Goal: Communication & Community: Answer question/provide support

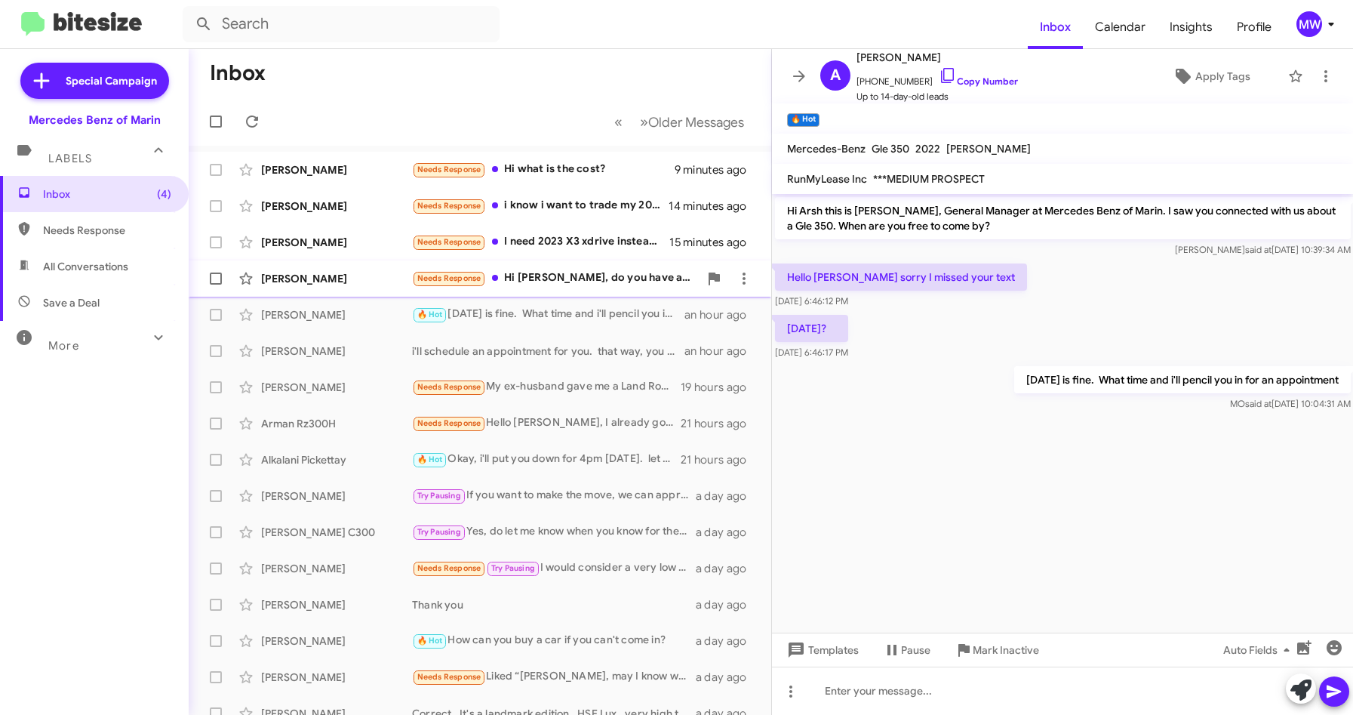
click at [568, 279] on div "Needs Response Hi [PERSON_NAME], do you have any 2021 amg63 Gwagons? I am looki…" at bounding box center [555, 277] width 287 height 17
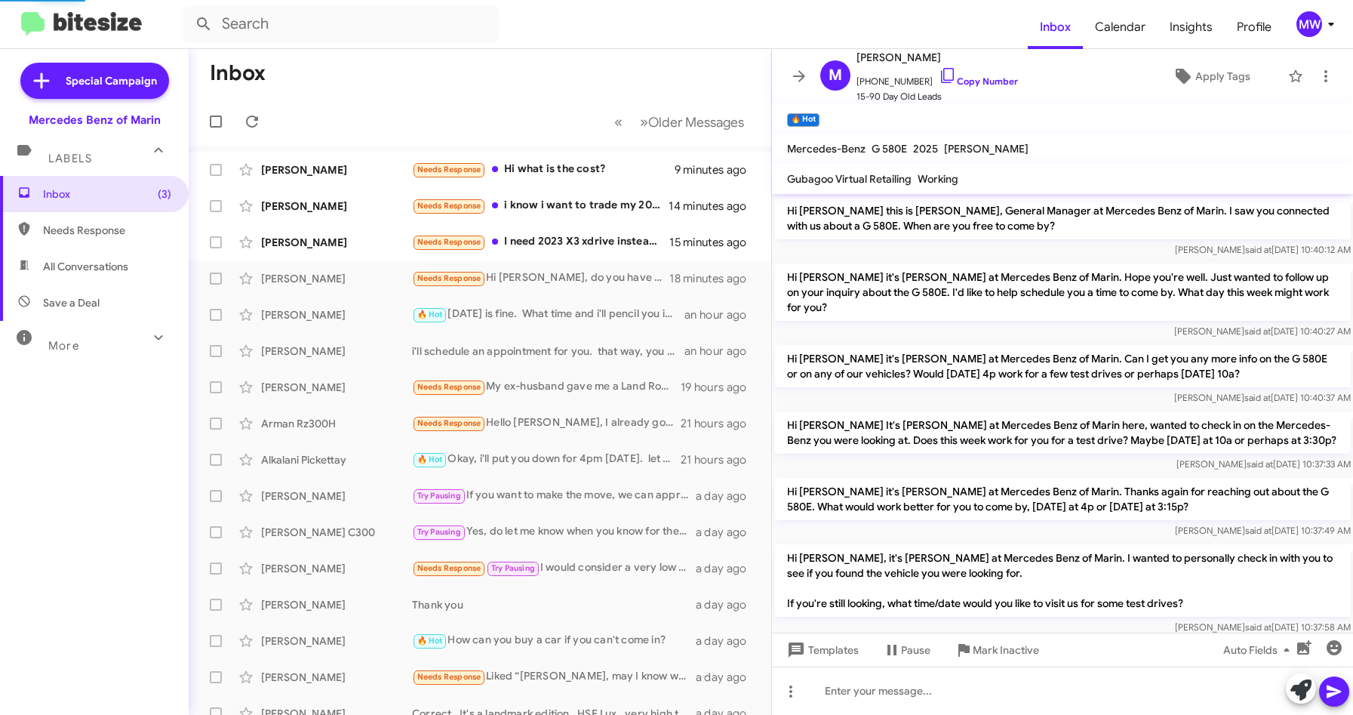
scroll to position [470, 0]
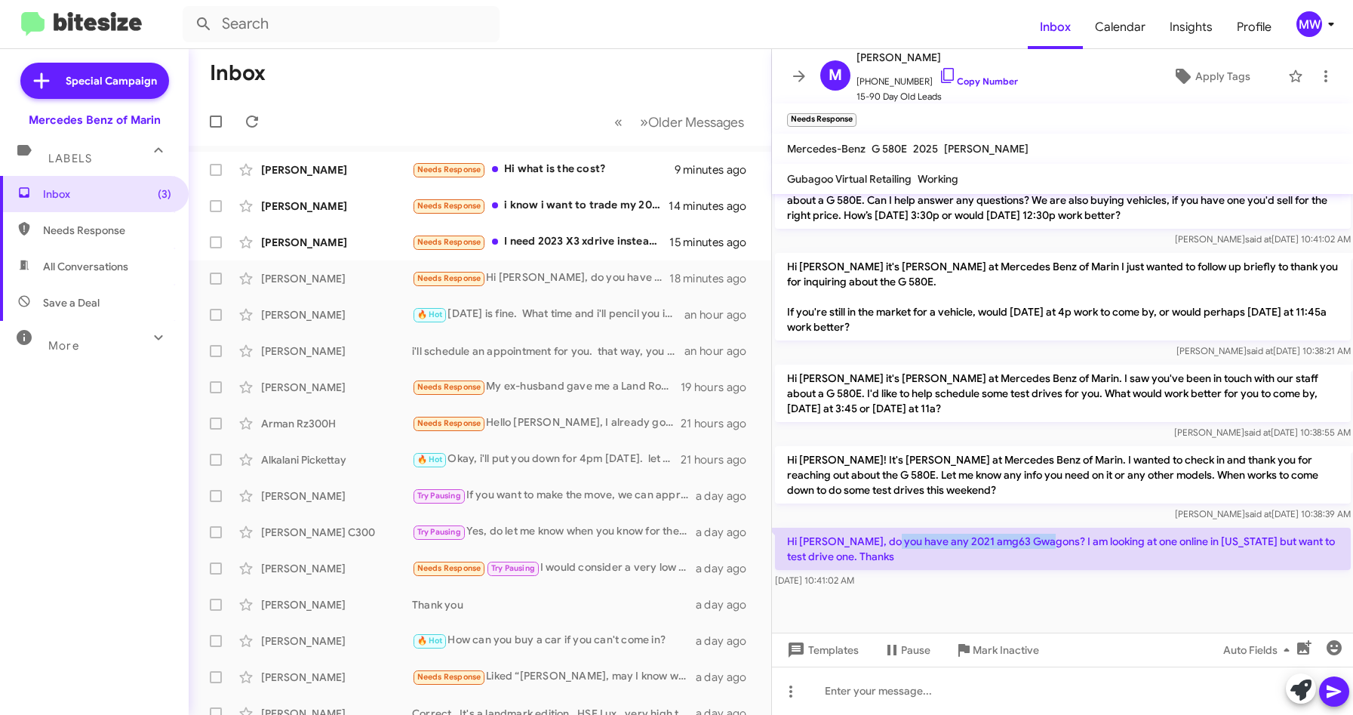
drag, startPoint x: 888, startPoint y: 541, endPoint x: 1041, endPoint y: 539, distance: 152.5
click at [1041, 539] on p "Hi [PERSON_NAME], do you have any 2021 amg63 Gwagons? I am looking at one onlin…" at bounding box center [1063, 549] width 576 height 42
click at [968, 702] on div at bounding box center [1063, 691] width 582 height 48
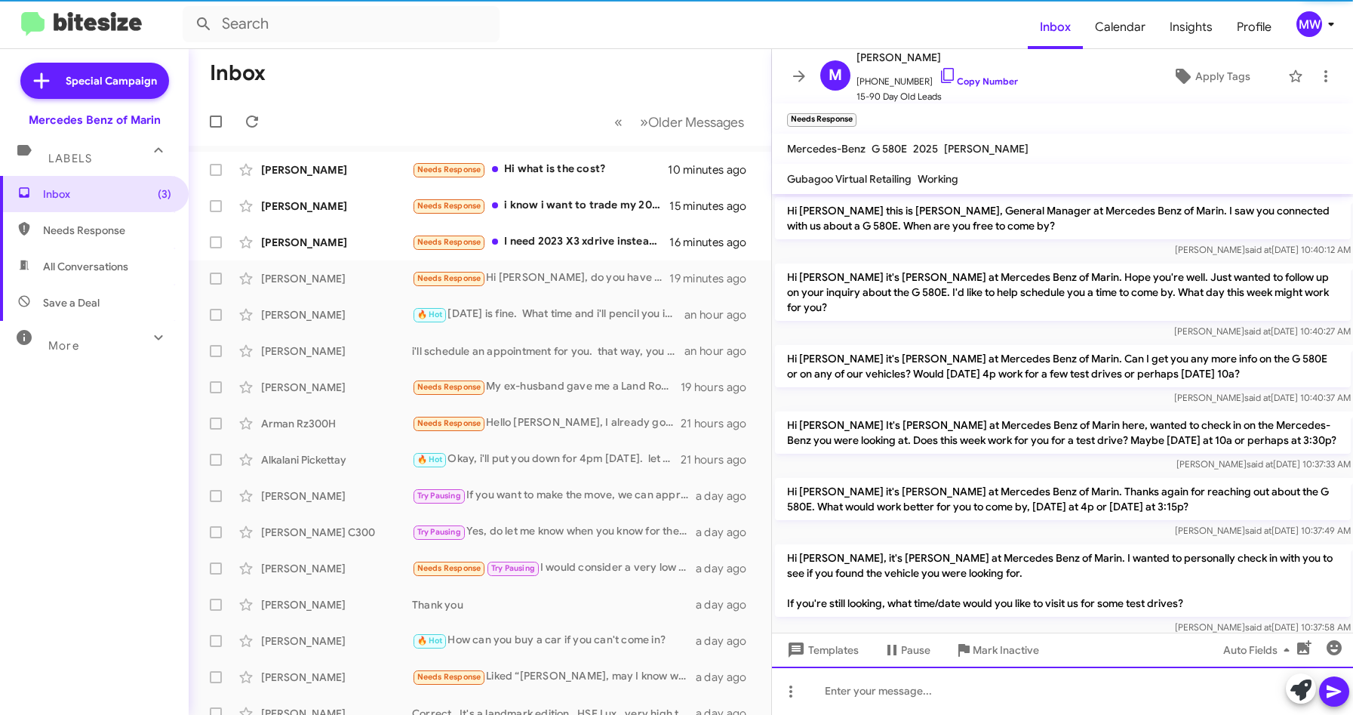
click at [876, 699] on div at bounding box center [1063, 691] width 582 height 48
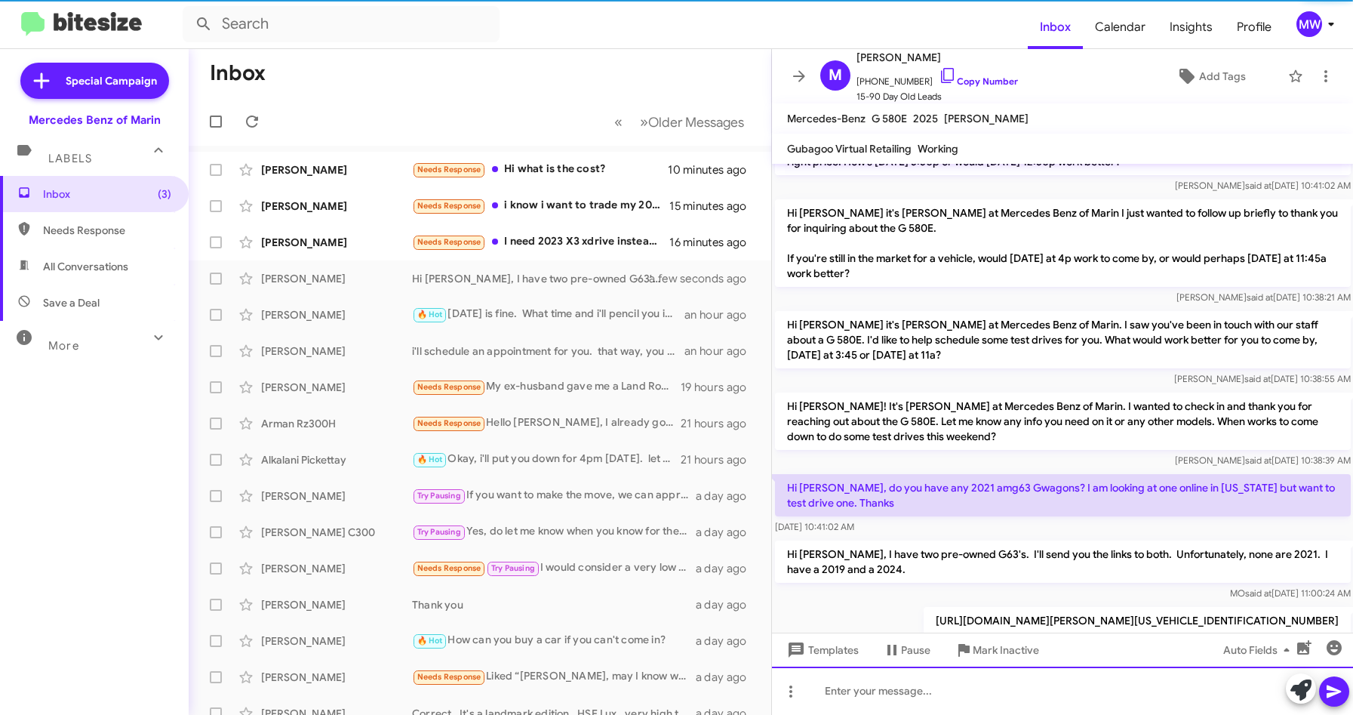
scroll to position [565, 0]
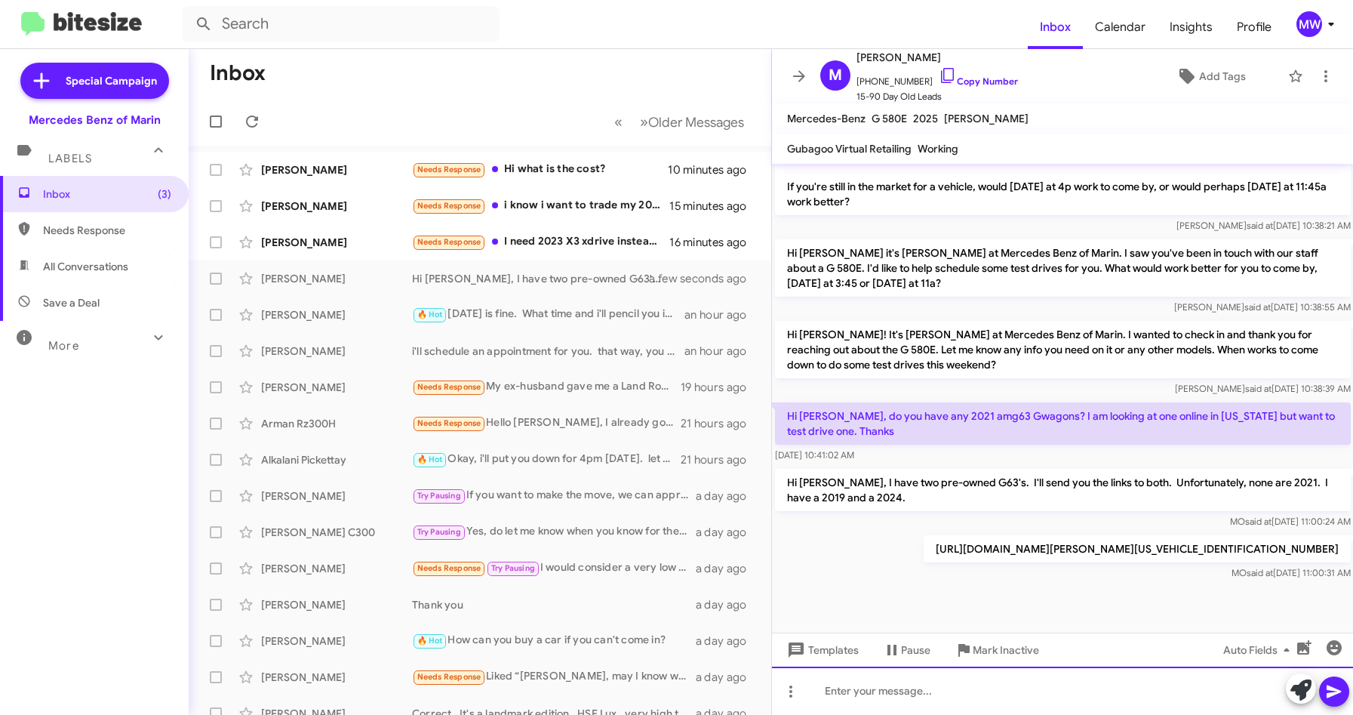
click at [859, 694] on div at bounding box center [1063, 691] width 582 height 48
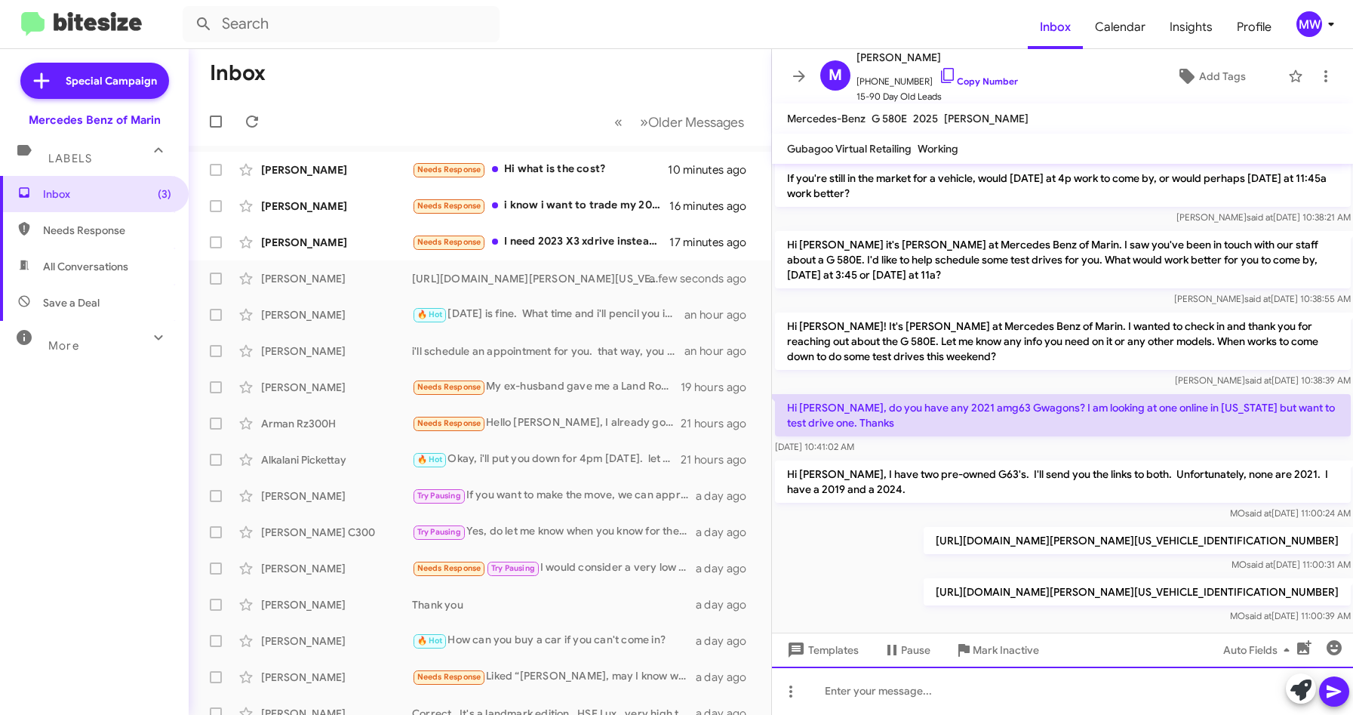
scroll to position [620, 0]
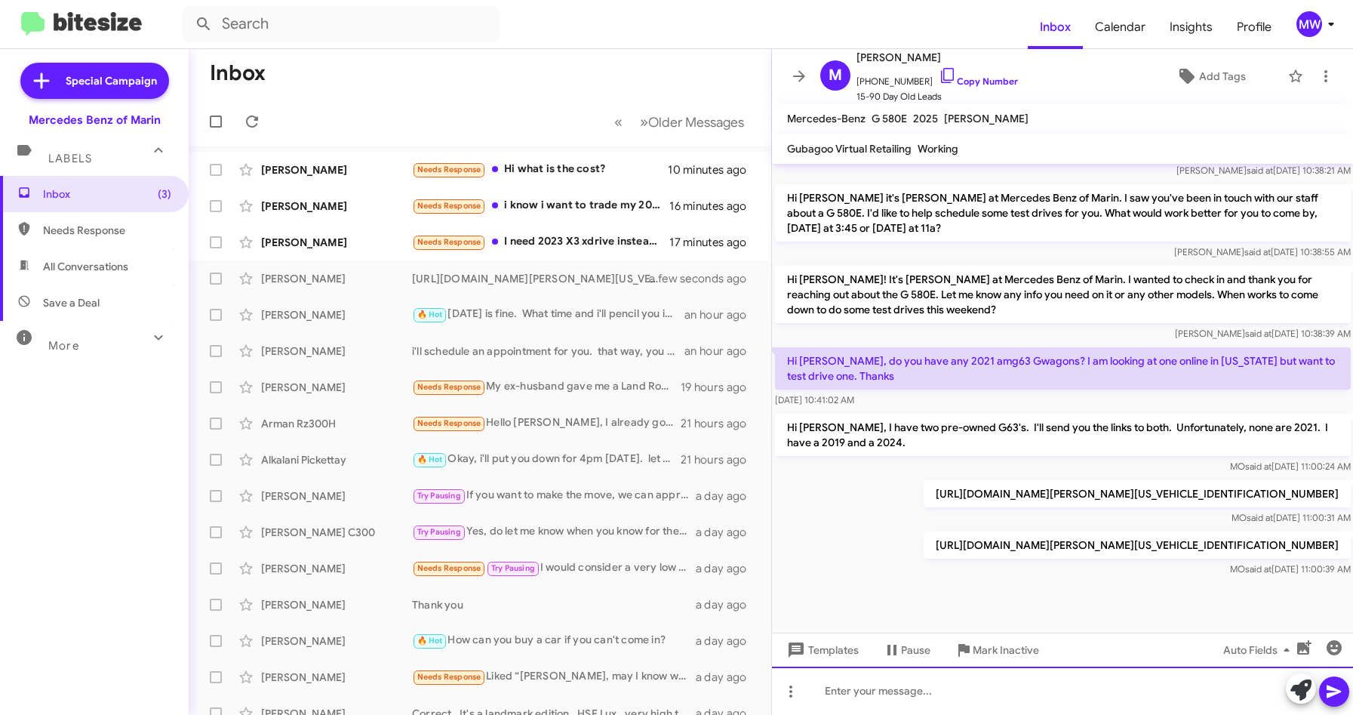
click at [974, 696] on div at bounding box center [1063, 691] width 582 height 48
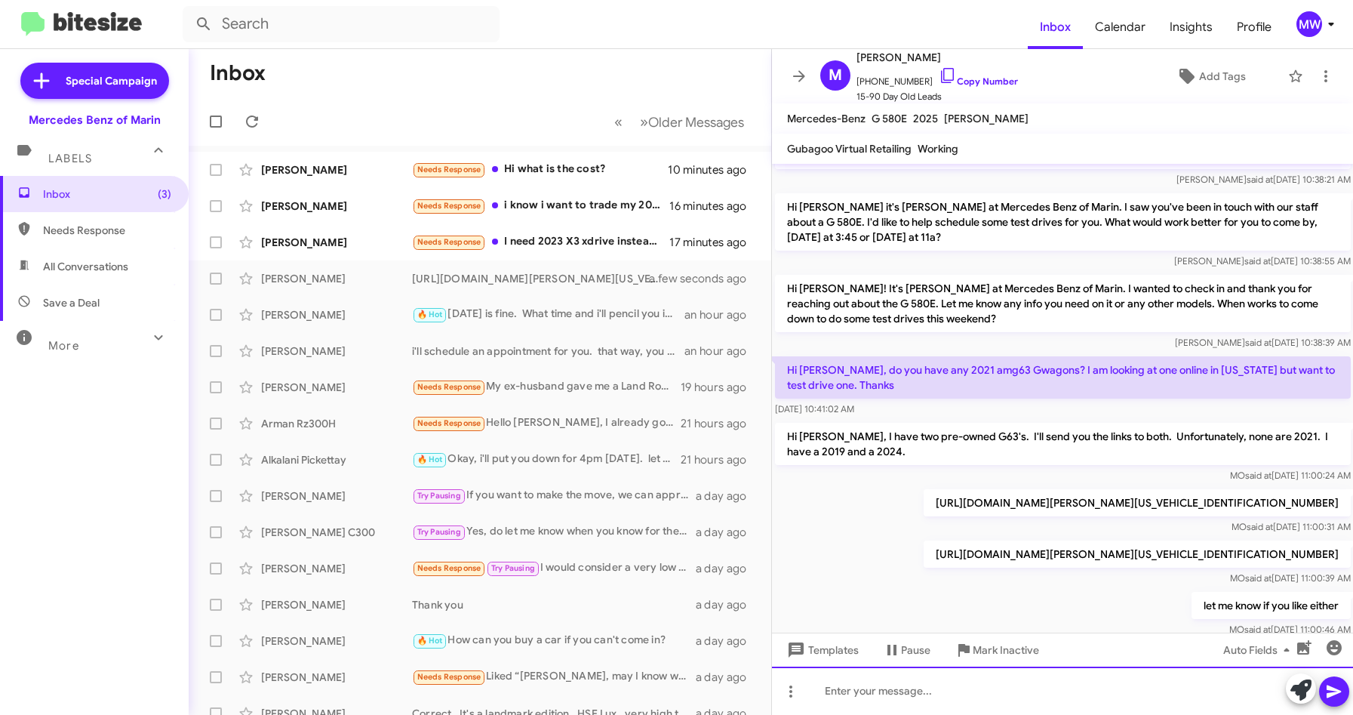
scroll to position [675, 0]
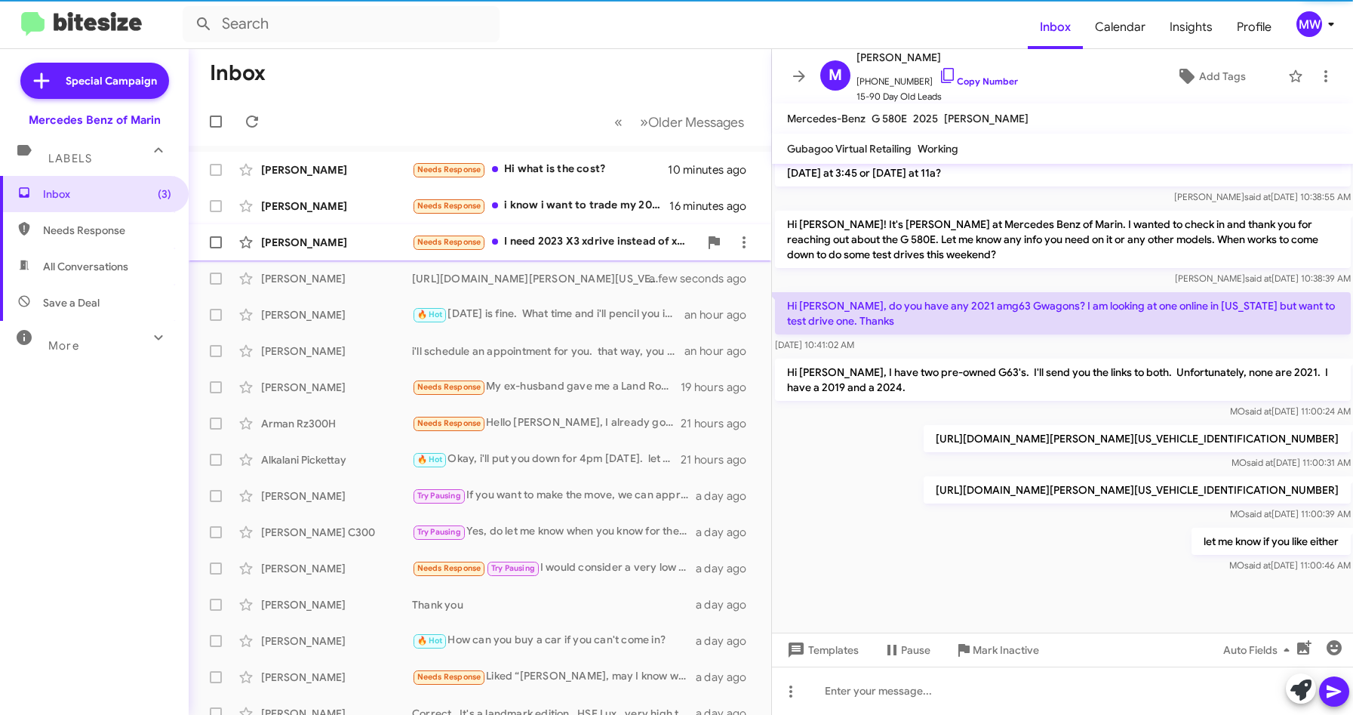
click at [583, 239] on div "Needs Response I need 2023 X3 xdrive instead of xX1, lower than 30k miles and $…" at bounding box center [555, 241] width 287 height 17
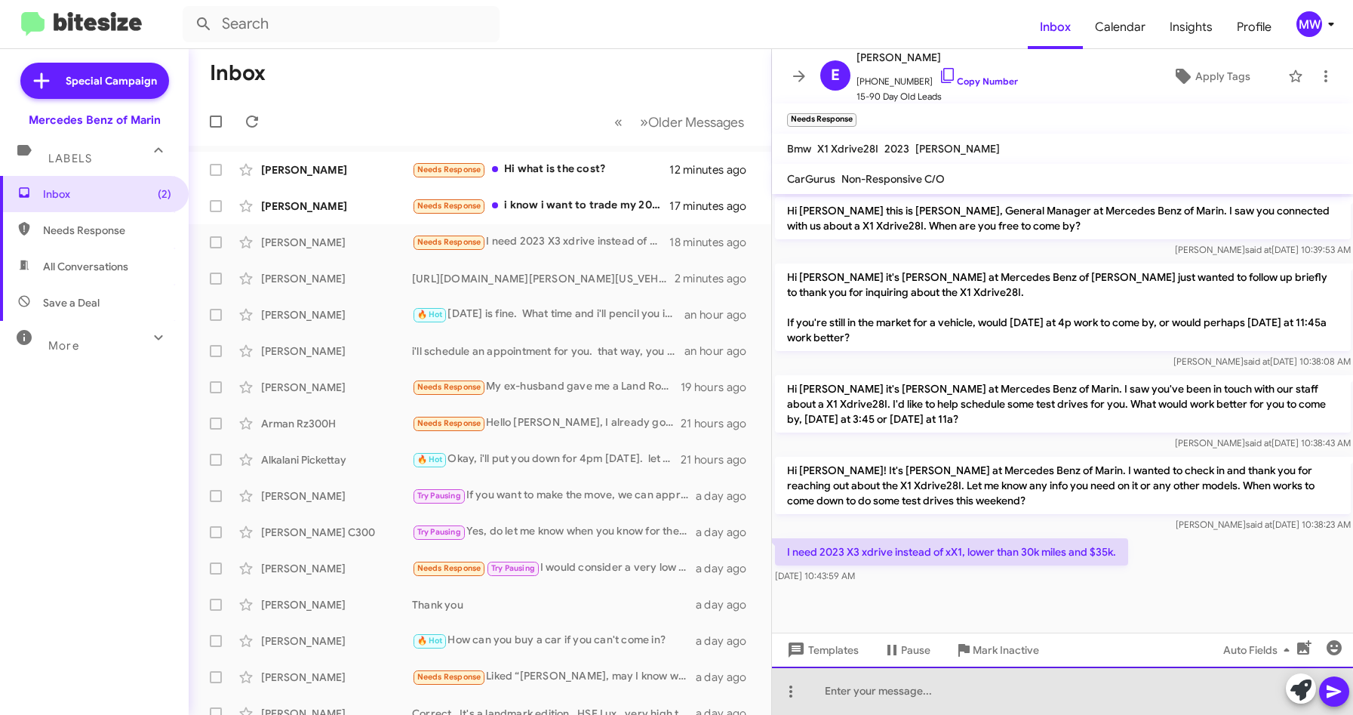
click at [962, 696] on div at bounding box center [1063, 691] width 582 height 48
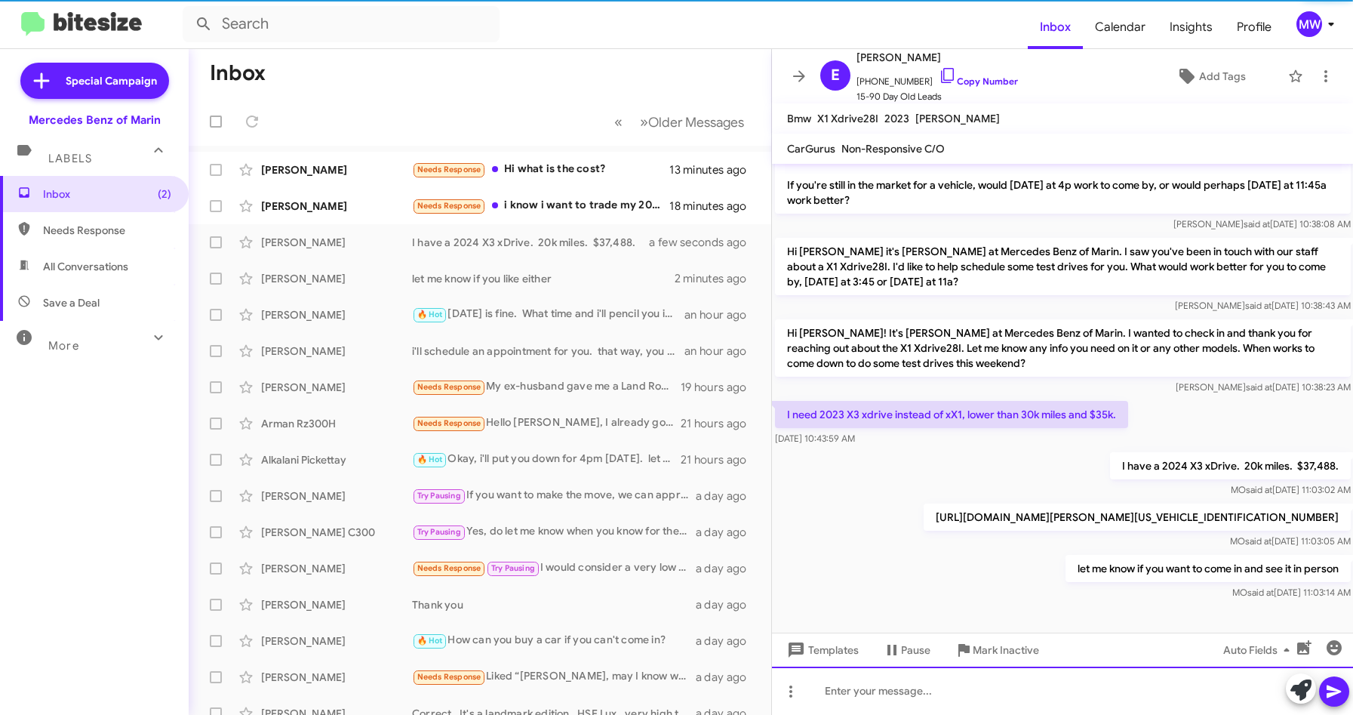
scroll to position [108, 0]
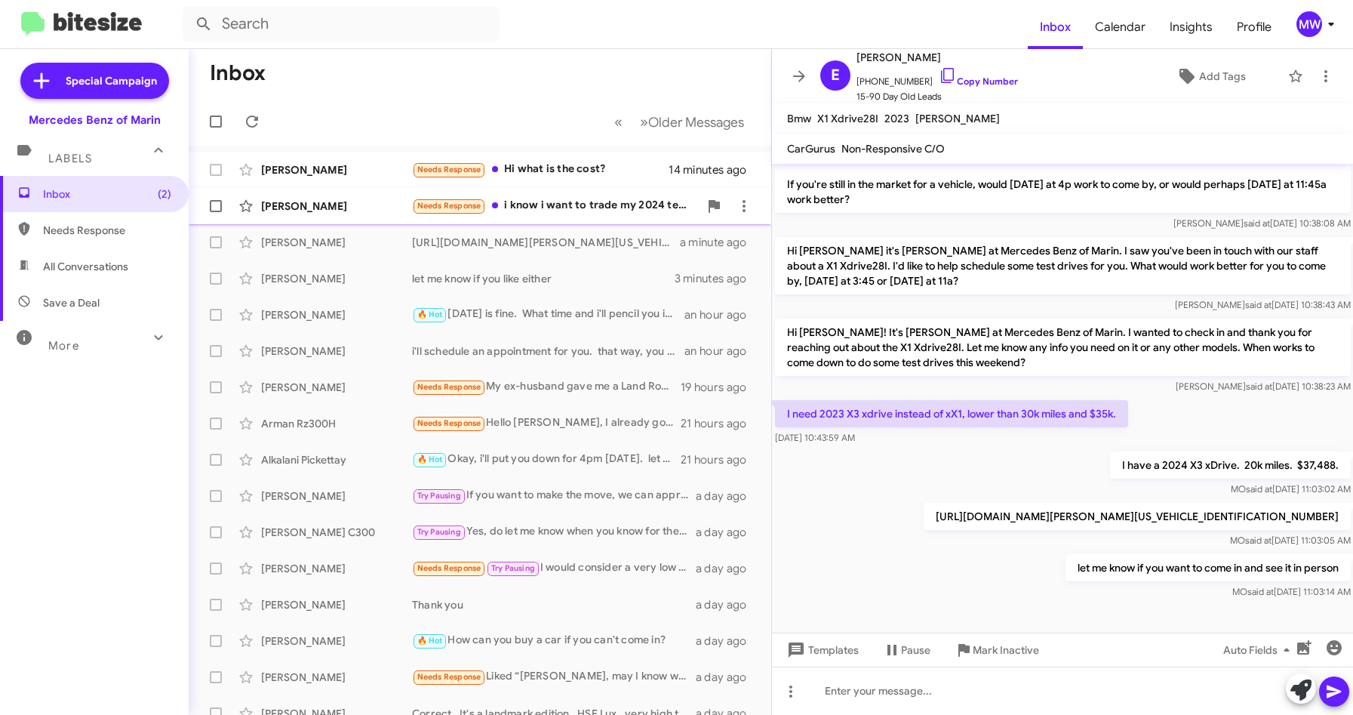
click at [606, 202] on div "Needs Response i know i want to trade my 2024 tesla i m thinking about if is al…" at bounding box center [555, 205] width 287 height 17
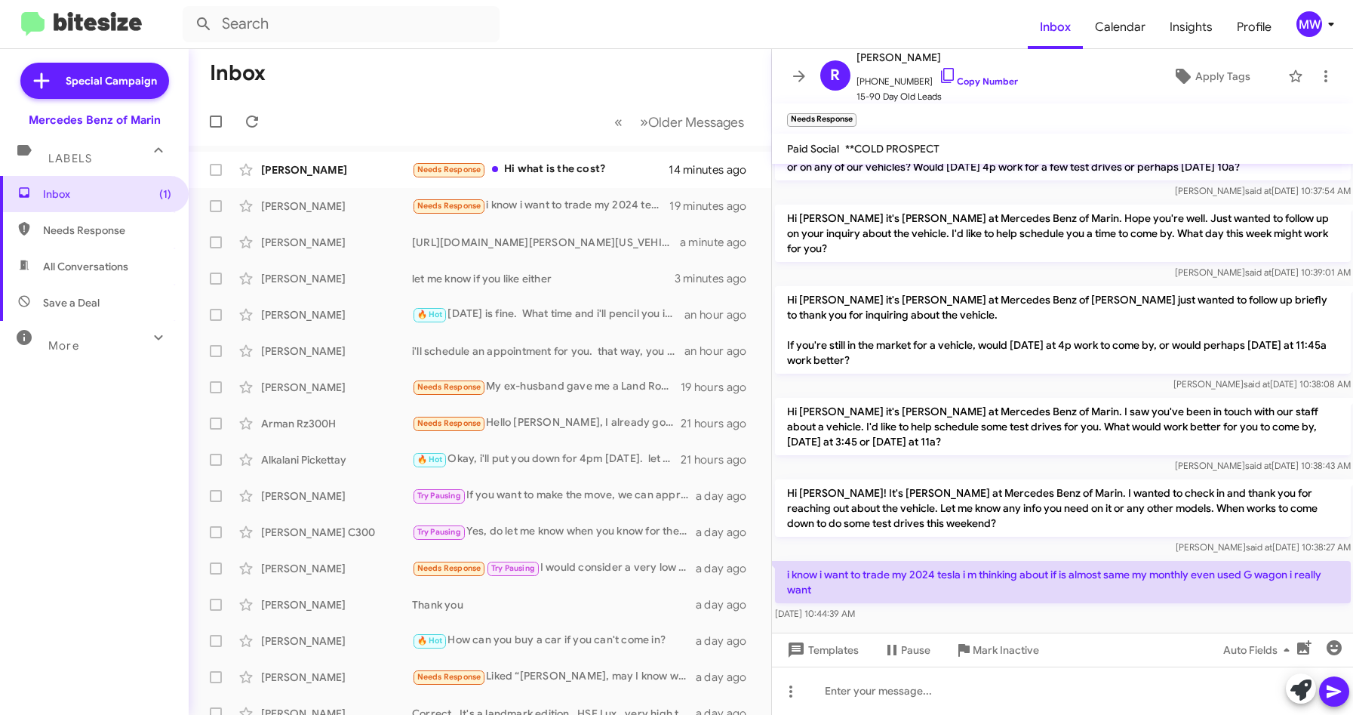
scroll to position [113, 0]
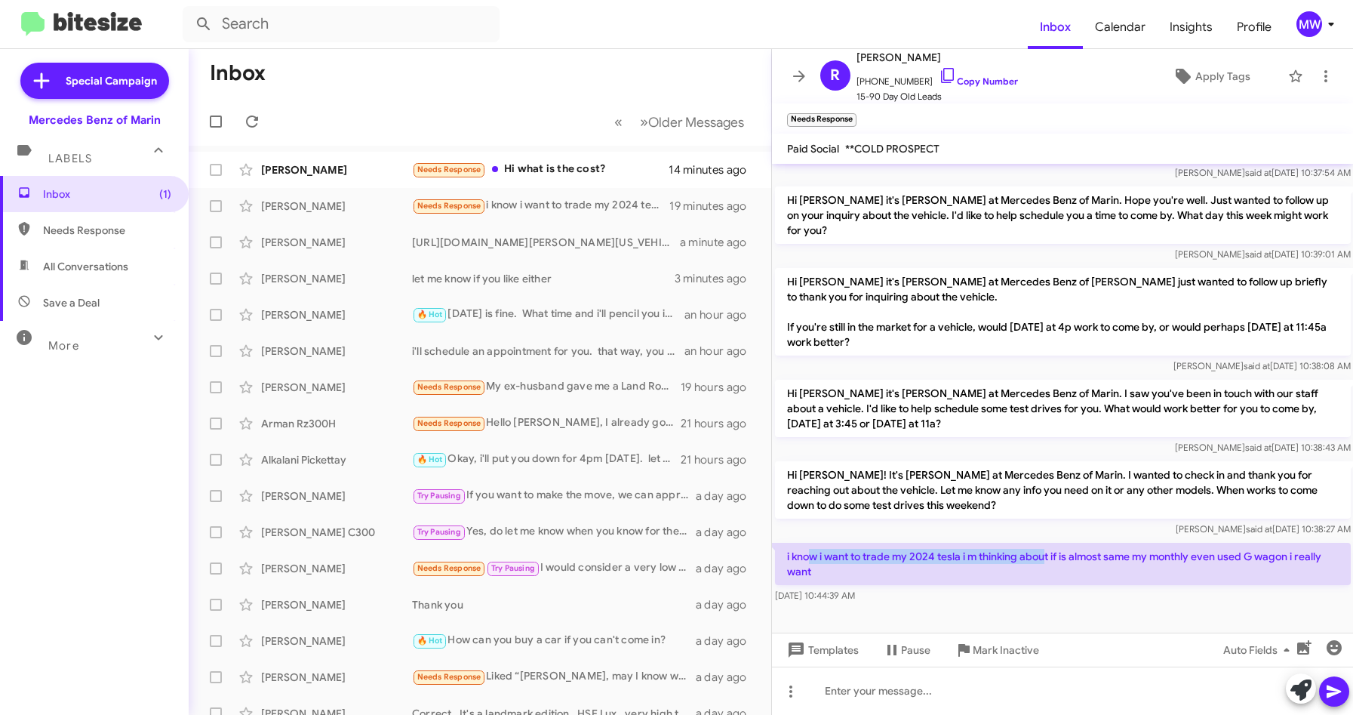
drag, startPoint x: 814, startPoint y: 554, endPoint x: 1048, endPoint y: 556, distance: 234.8
click at [1048, 556] on p "i know i want to trade my 2024 tesla i m thinking about if is almost same my mo…" at bounding box center [1063, 564] width 576 height 42
click at [996, 689] on div at bounding box center [1063, 691] width 582 height 48
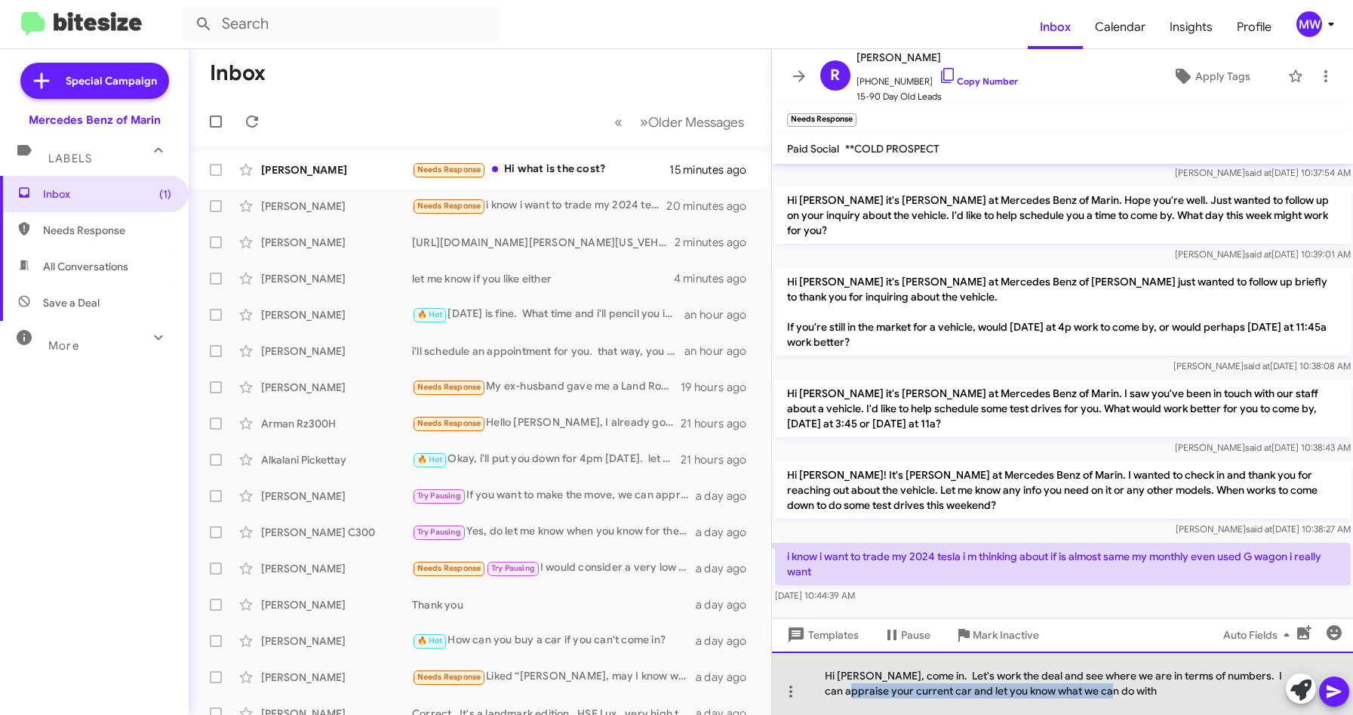
drag, startPoint x: 876, startPoint y: 688, endPoint x: 1135, endPoint y: 693, distance: 259.0
click at [1135, 693] on div "Hi [PERSON_NAME], come in. Let's work the deal and see where we are in terms of…" at bounding box center [1063, 682] width 582 height 63
click at [1141, 692] on div "Hi [PERSON_NAME], come in. Let's work the deal and see where we are in terms of…" at bounding box center [1063, 682] width 582 height 63
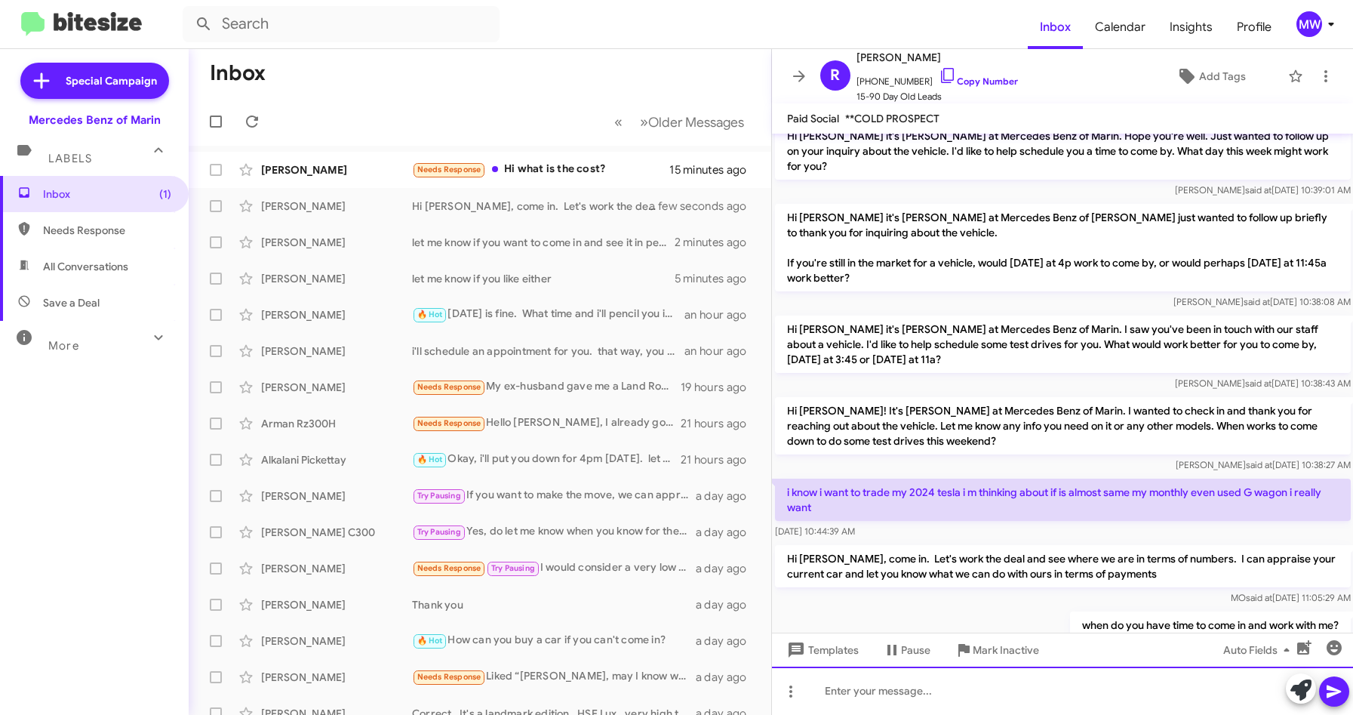
scroll to position [208, 0]
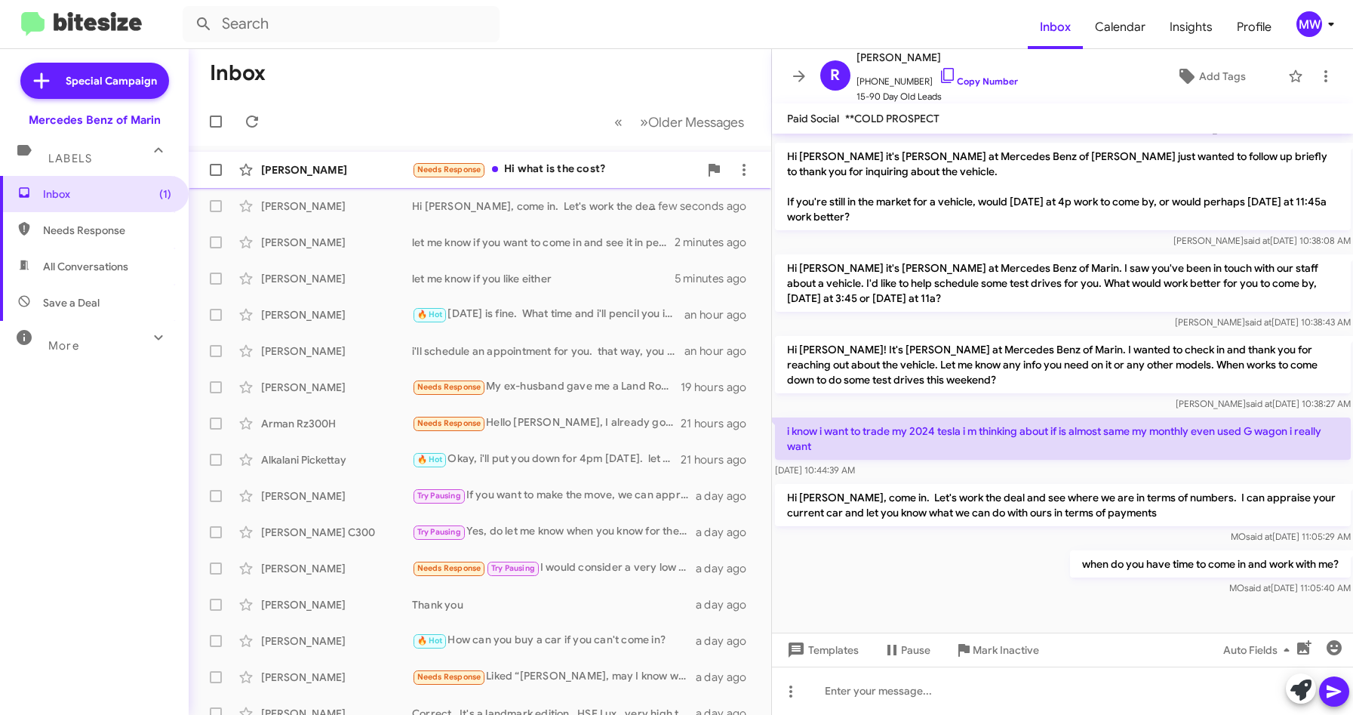
click at [618, 159] on div "[PERSON_NAME] Needs Response Hi what is the cost? 15 minutes ago" at bounding box center [480, 170] width 559 height 30
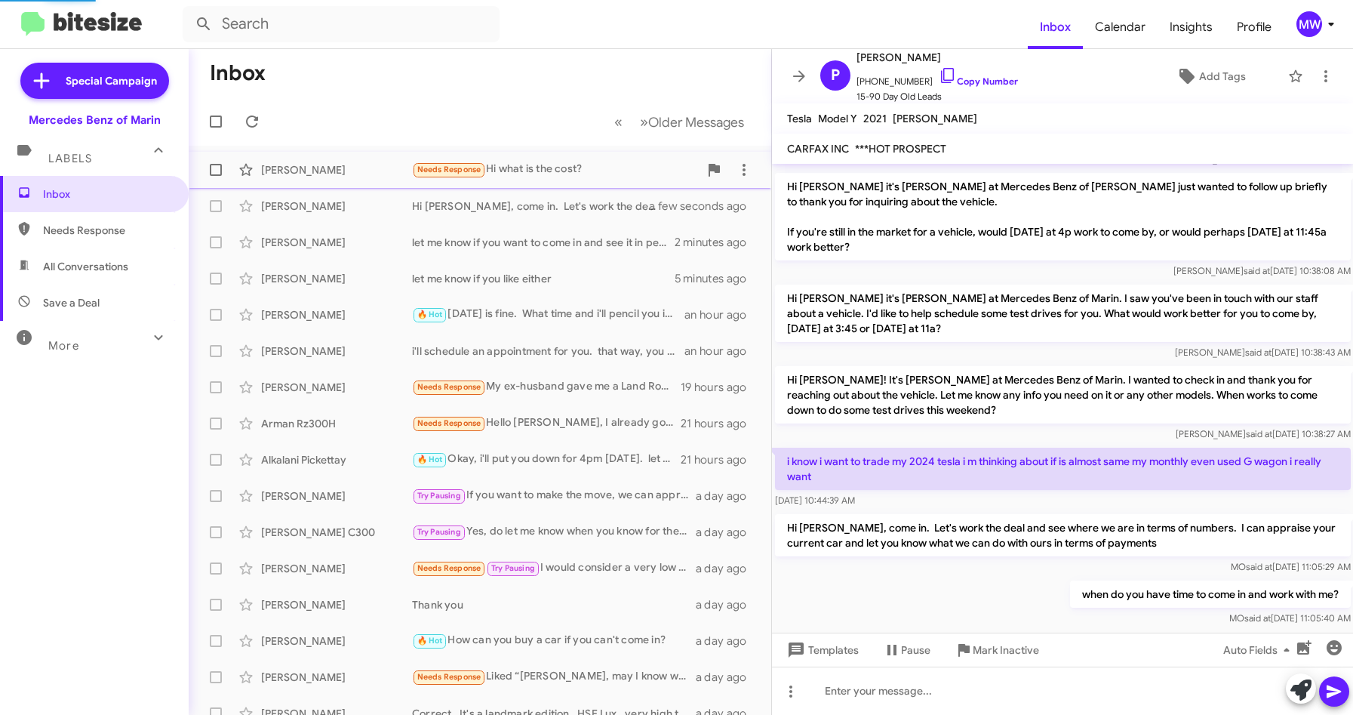
scroll to position [214, 0]
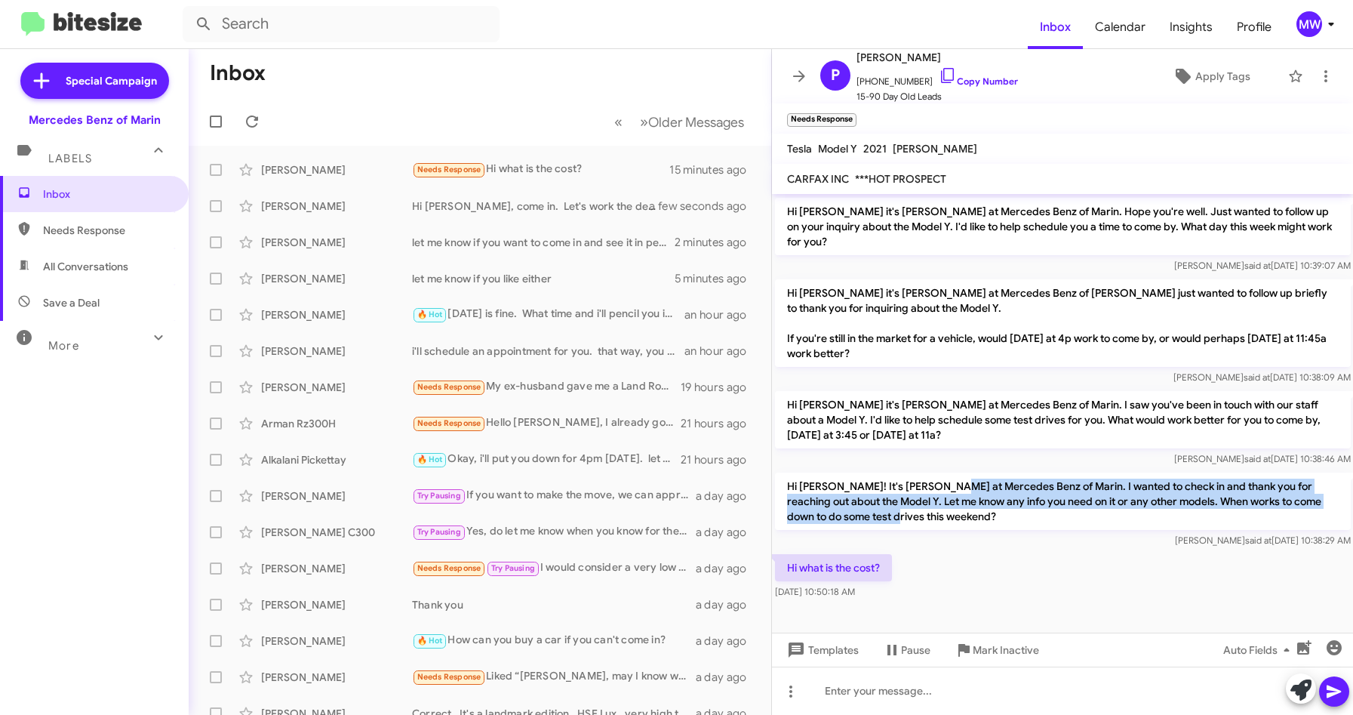
drag, startPoint x: 943, startPoint y: 488, endPoint x: 873, endPoint y: 522, distance: 78.0
click at [873, 522] on p "Hi [PERSON_NAME]! It's [PERSON_NAME] at Mercedes Benz of Marin. I wanted to che…" at bounding box center [1063, 501] width 576 height 57
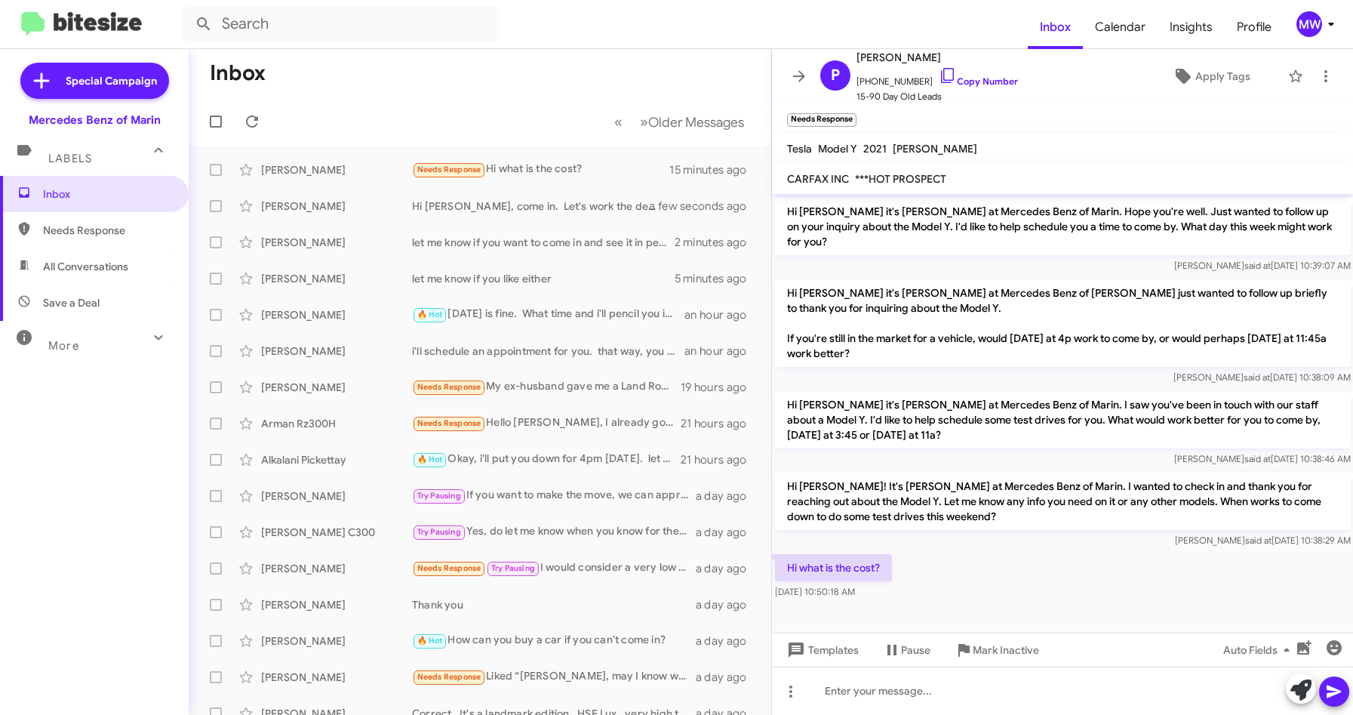
drag, startPoint x: 873, startPoint y: 522, endPoint x: 968, endPoint y: 581, distance: 112.5
click at [942, 571] on div "Hi what is the cost? [DATE] 10:50:18 AM" at bounding box center [1063, 576] width 582 height 51
drag, startPoint x: 868, startPoint y: 82, endPoint x: 881, endPoint y: 82, distance: 12.8
click at [881, 82] on span "[PHONE_NUMBER] Copy Number" at bounding box center [938, 77] width 162 height 23
click at [923, 331] on p "Hi [PERSON_NAME] it's [PERSON_NAME] at Mercedes Benz of [PERSON_NAME] just want…" at bounding box center [1063, 323] width 576 height 88
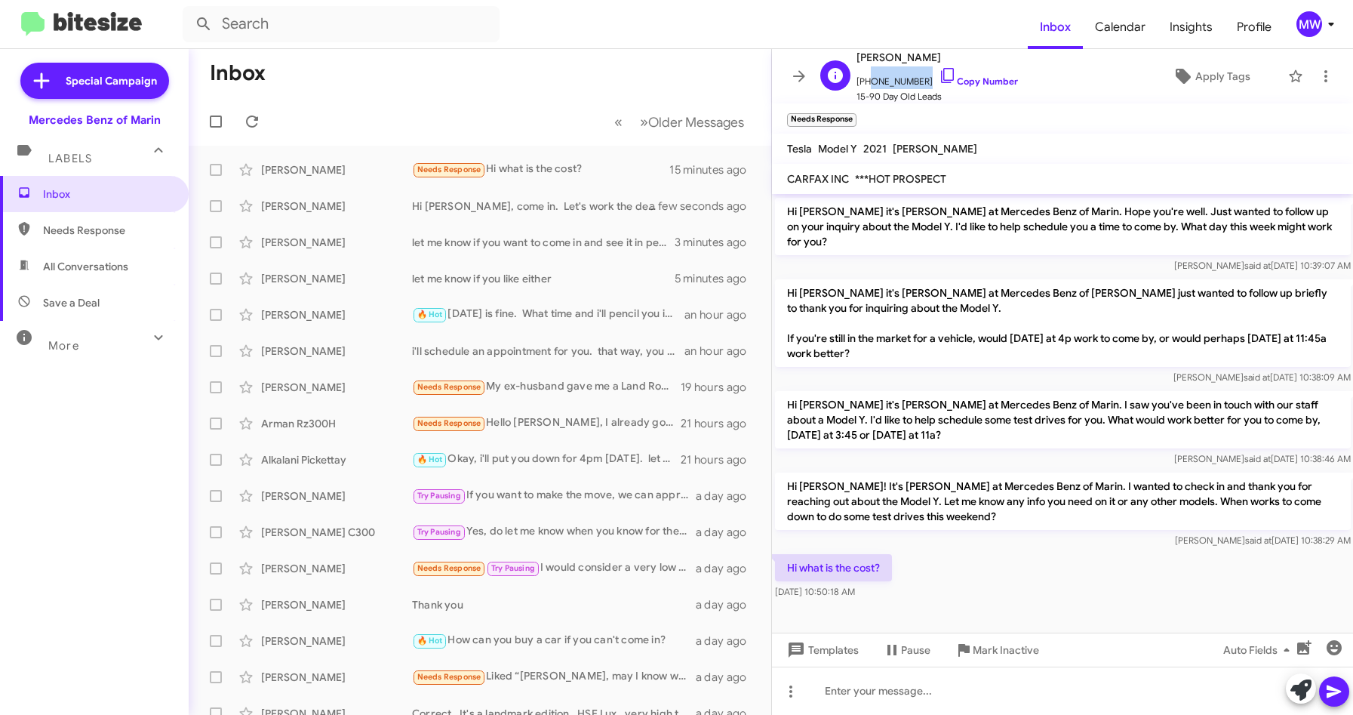
drag, startPoint x: 865, startPoint y: 82, endPoint x: 916, endPoint y: 85, distance: 50.6
click at [916, 85] on span "[PHONE_NUMBER] Copy Number" at bounding box center [938, 77] width 162 height 23
copy span "5106720601"
click at [968, 679] on div at bounding box center [1063, 691] width 582 height 48
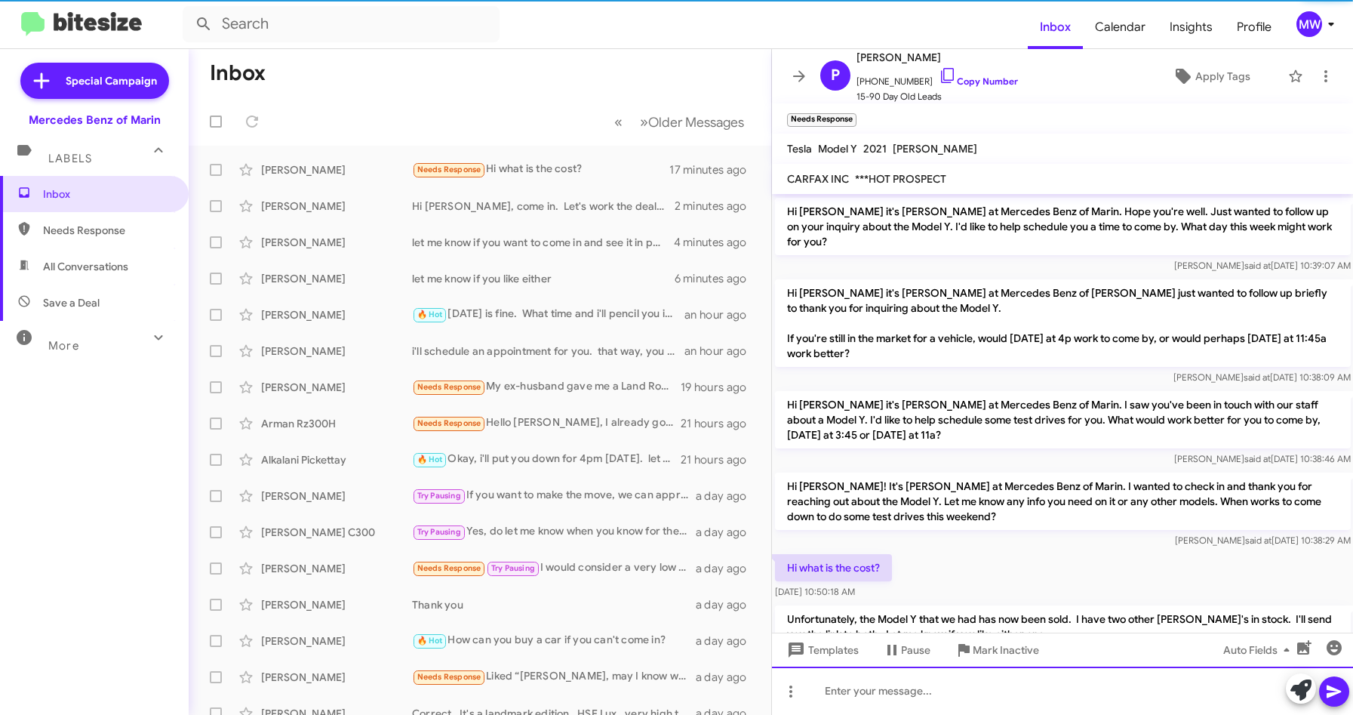
scroll to position [0, 0]
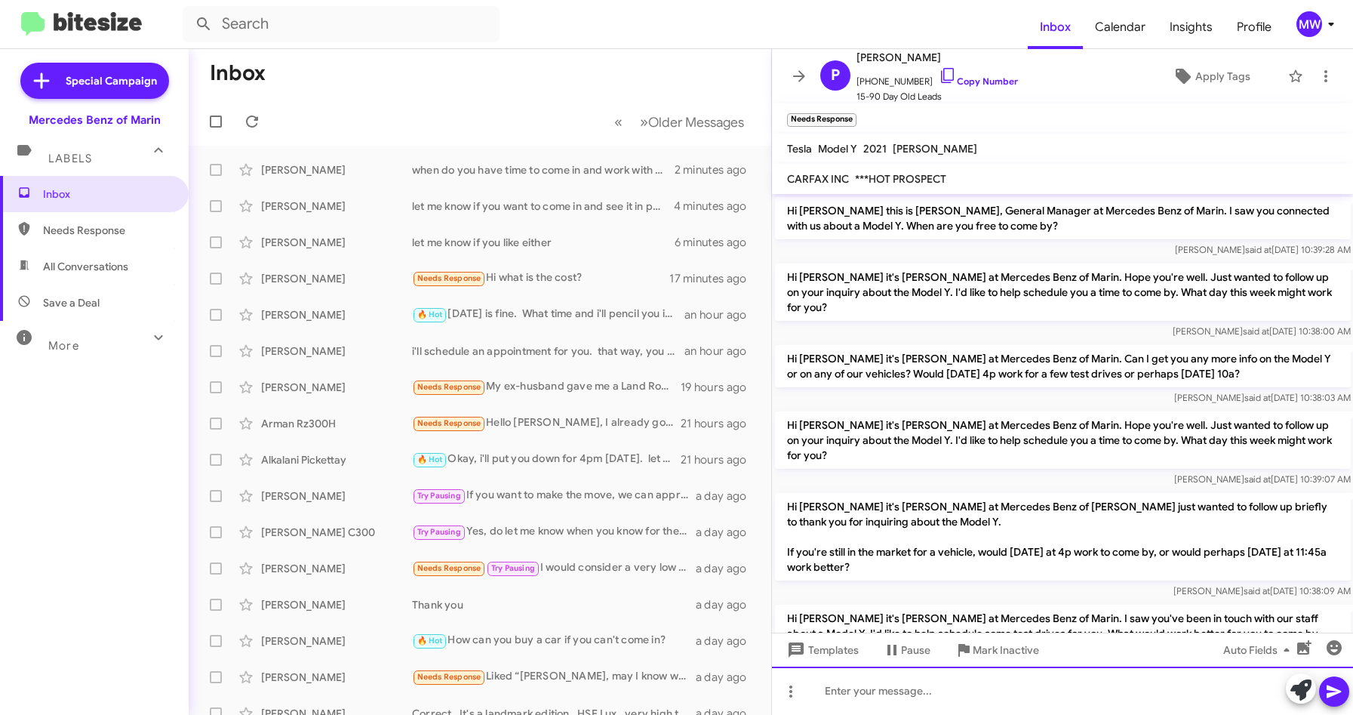
click at [888, 694] on div at bounding box center [1063, 691] width 582 height 48
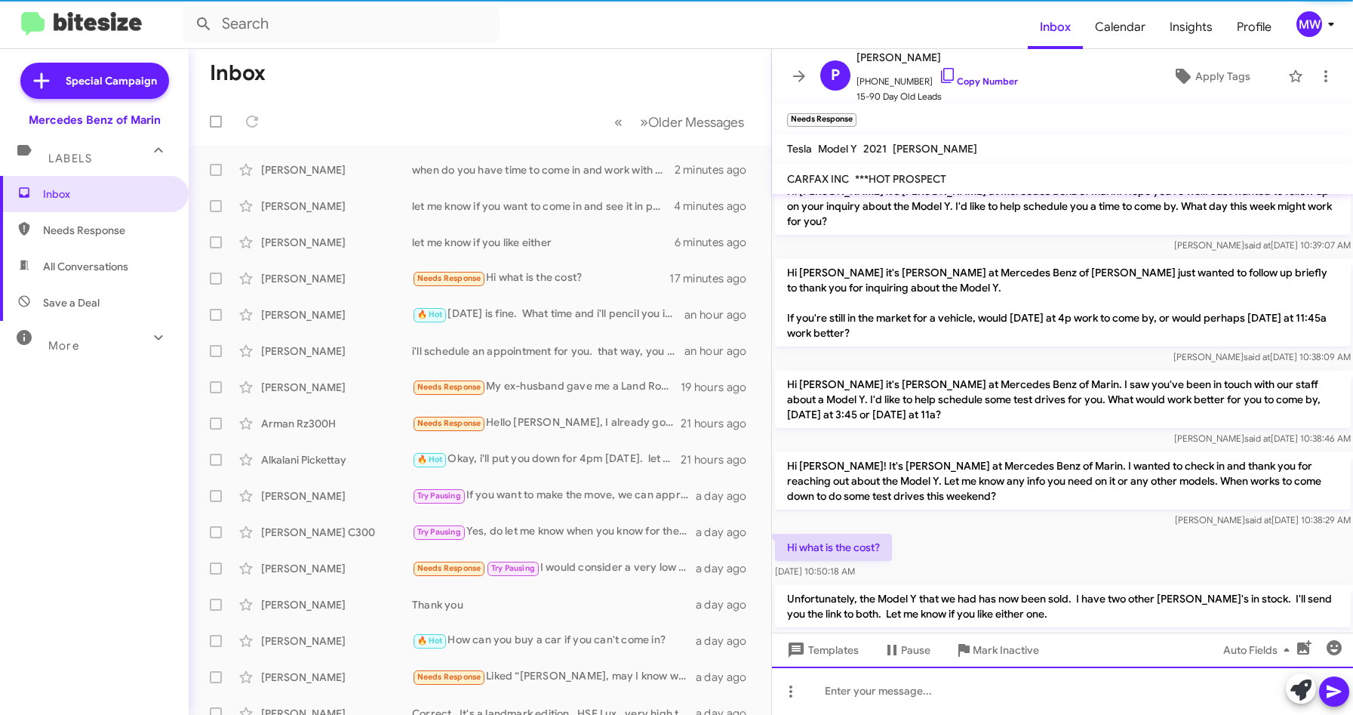
scroll to position [309, 0]
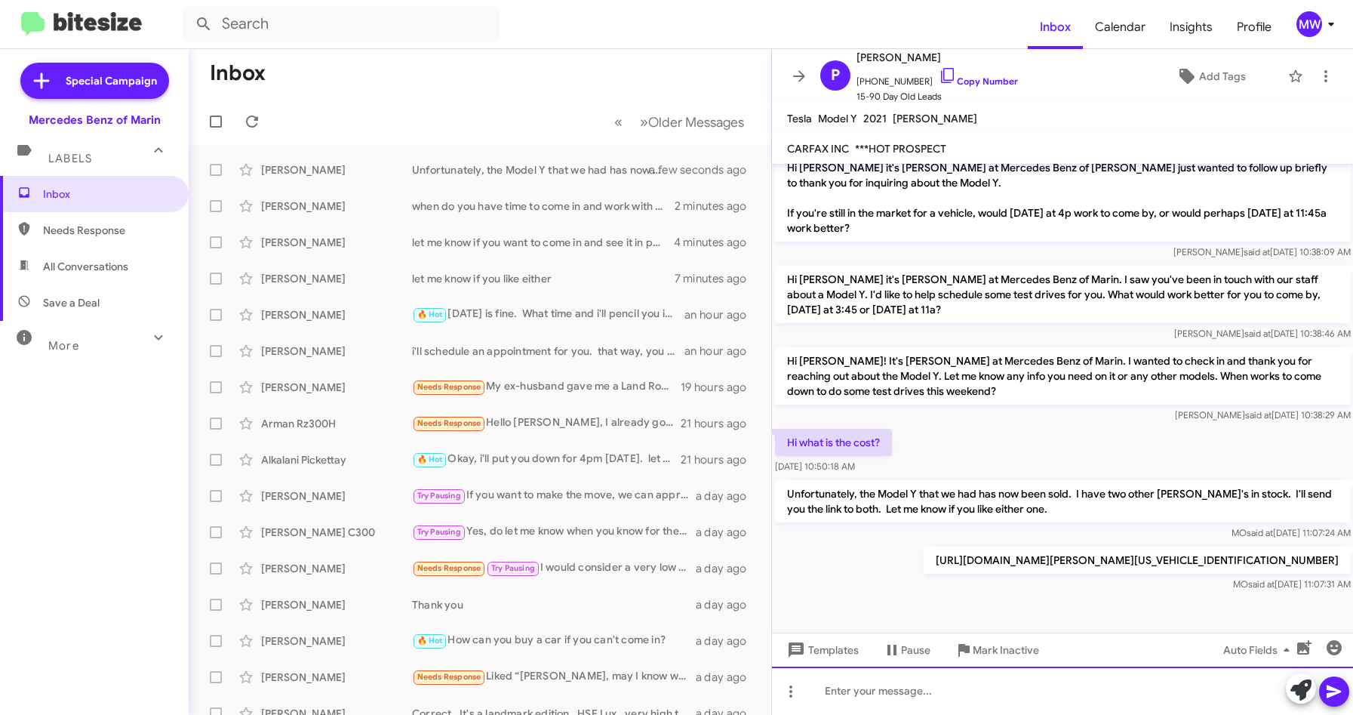
click at [950, 697] on div at bounding box center [1063, 691] width 582 height 48
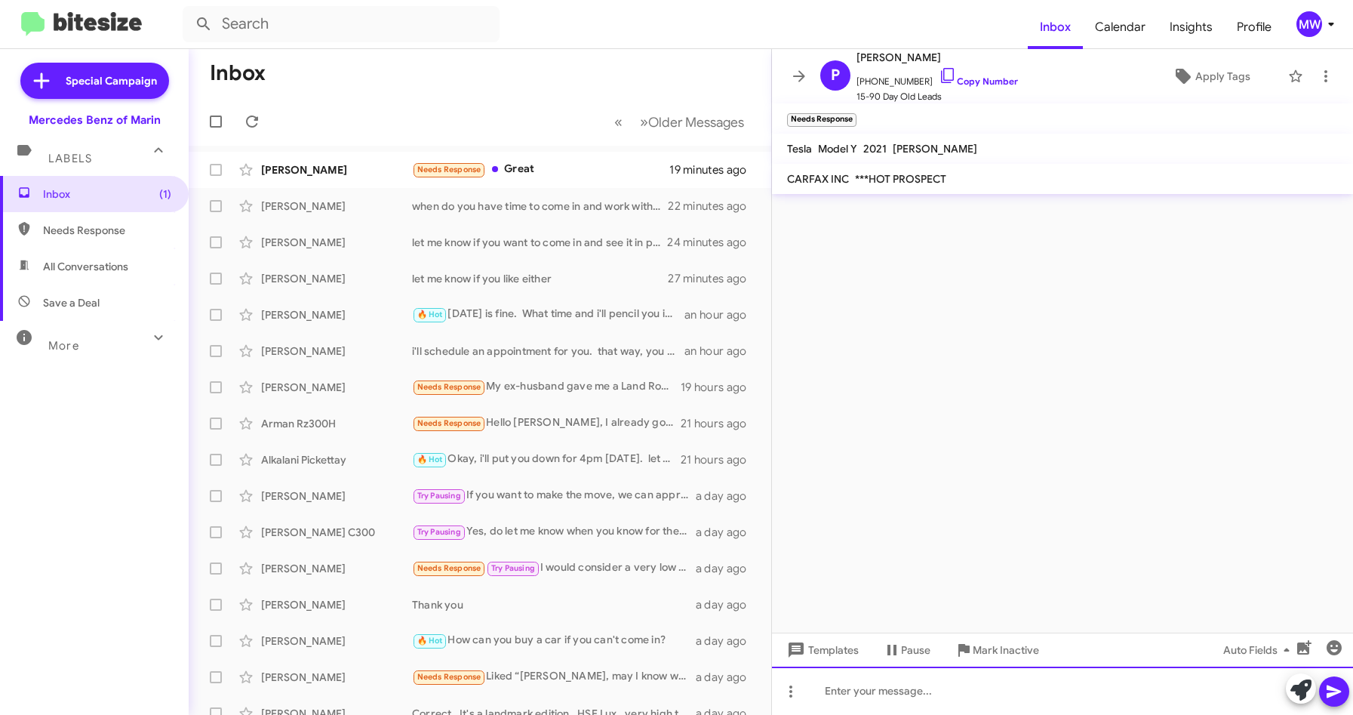
scroll to position [0, 0]
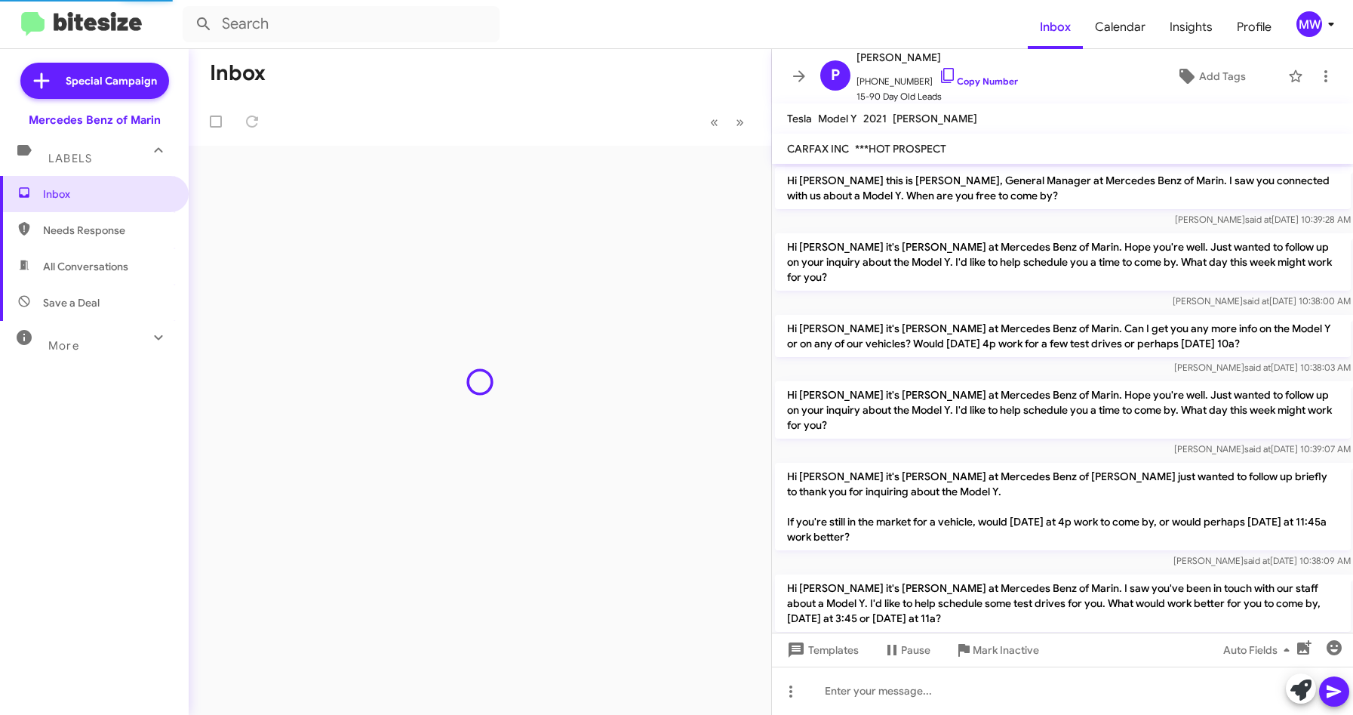
scroll to position [359, 0]
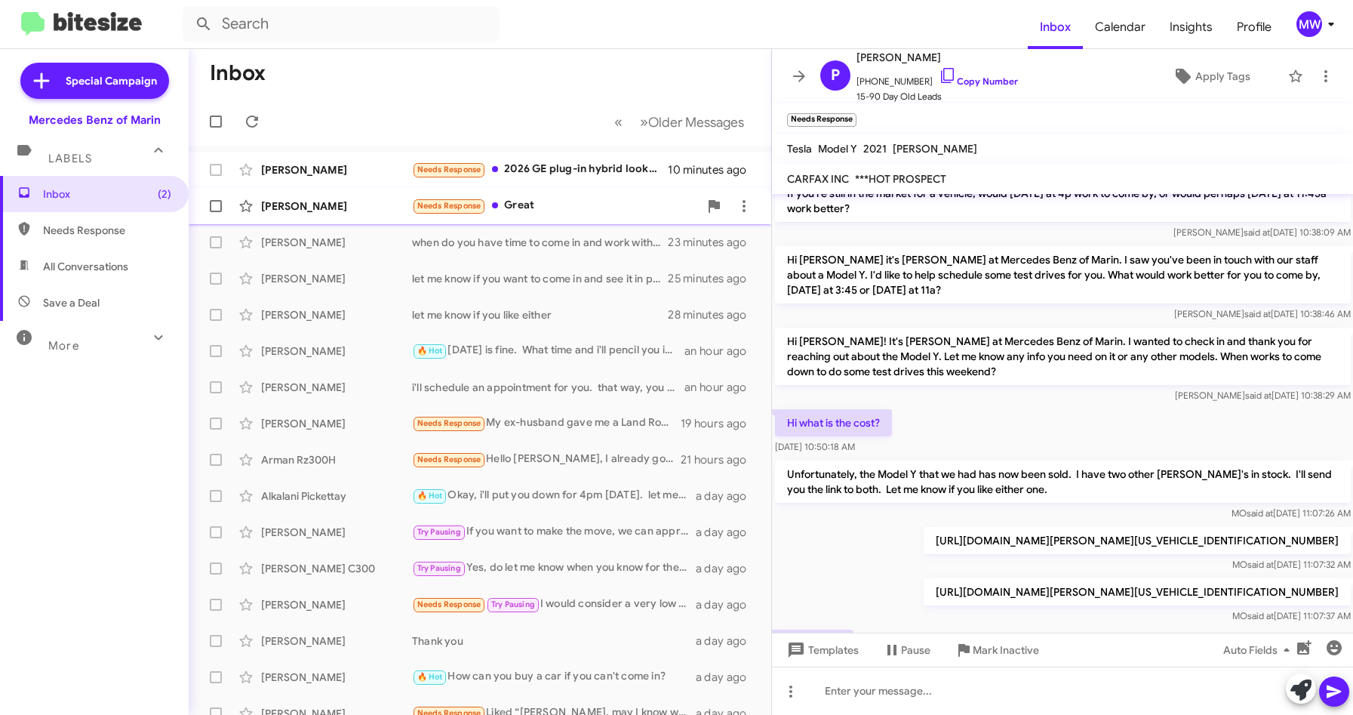
click at [556, 205] on div "Needs Response Great" at bounding box center [555, 205] width 287 height 17
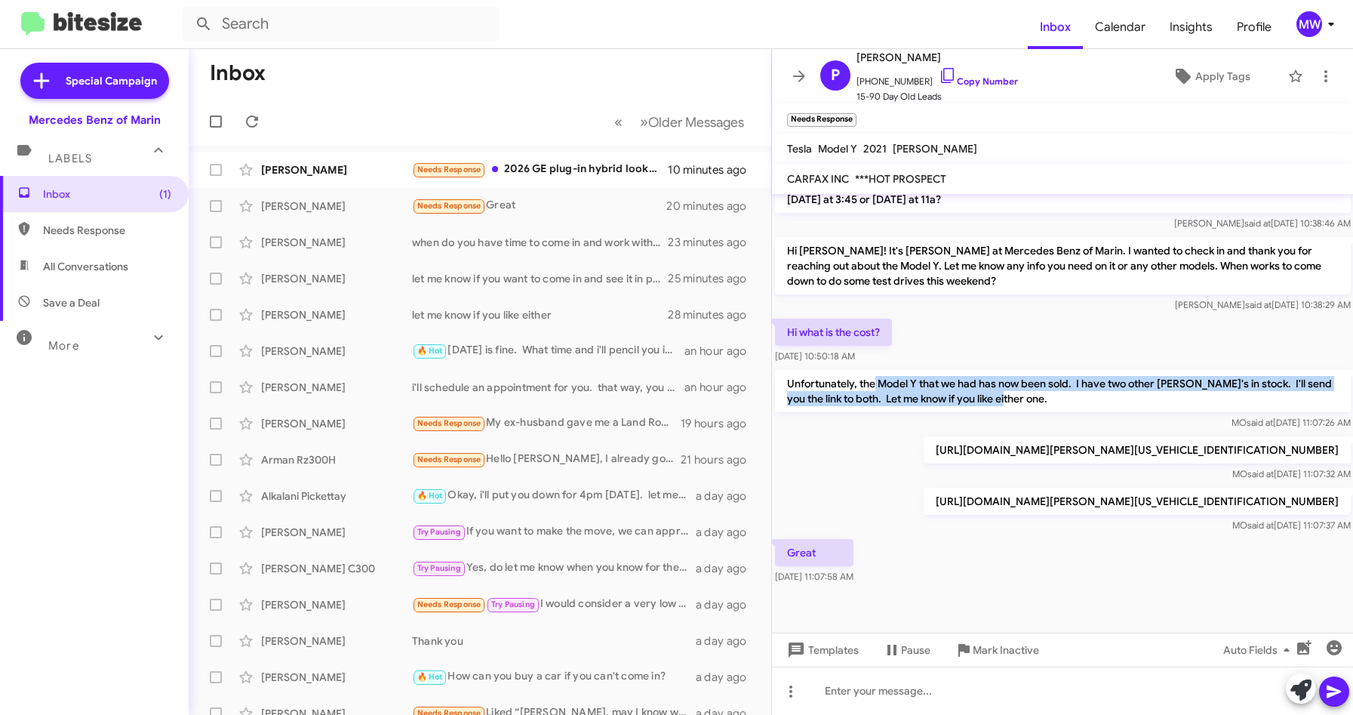
drag, startPoint x: 878, startPoint y: 386, endPoint x: 1014, endPoint y: 397, distance: 136.3
click at [1014, 397] on p "Unfortunately, the Model Y that we had has now been sold. I have two other [PER…" at bounding box center [1063, 391] width 576 height 42
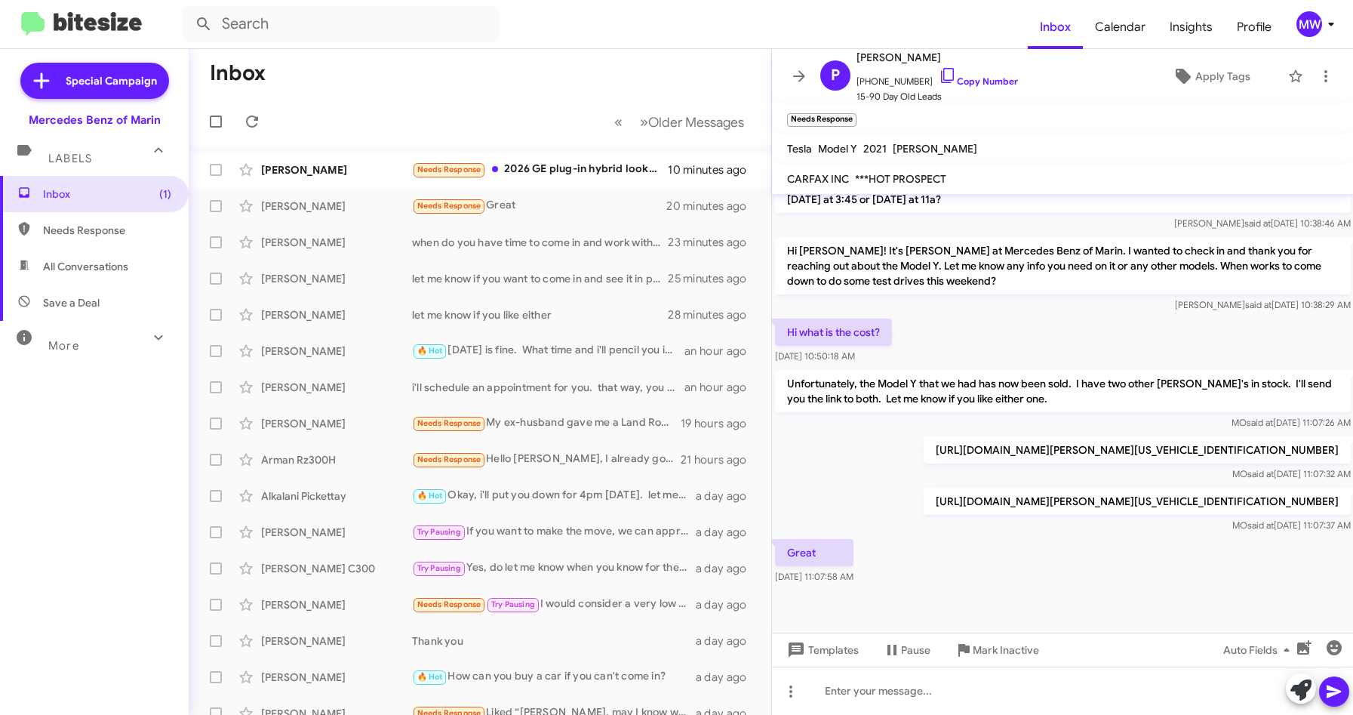
click at [1104, 561] on div "Great Sep 19, 2025, 11:07:58 AM" at bounding box center [1063, 561] width 582 height 51
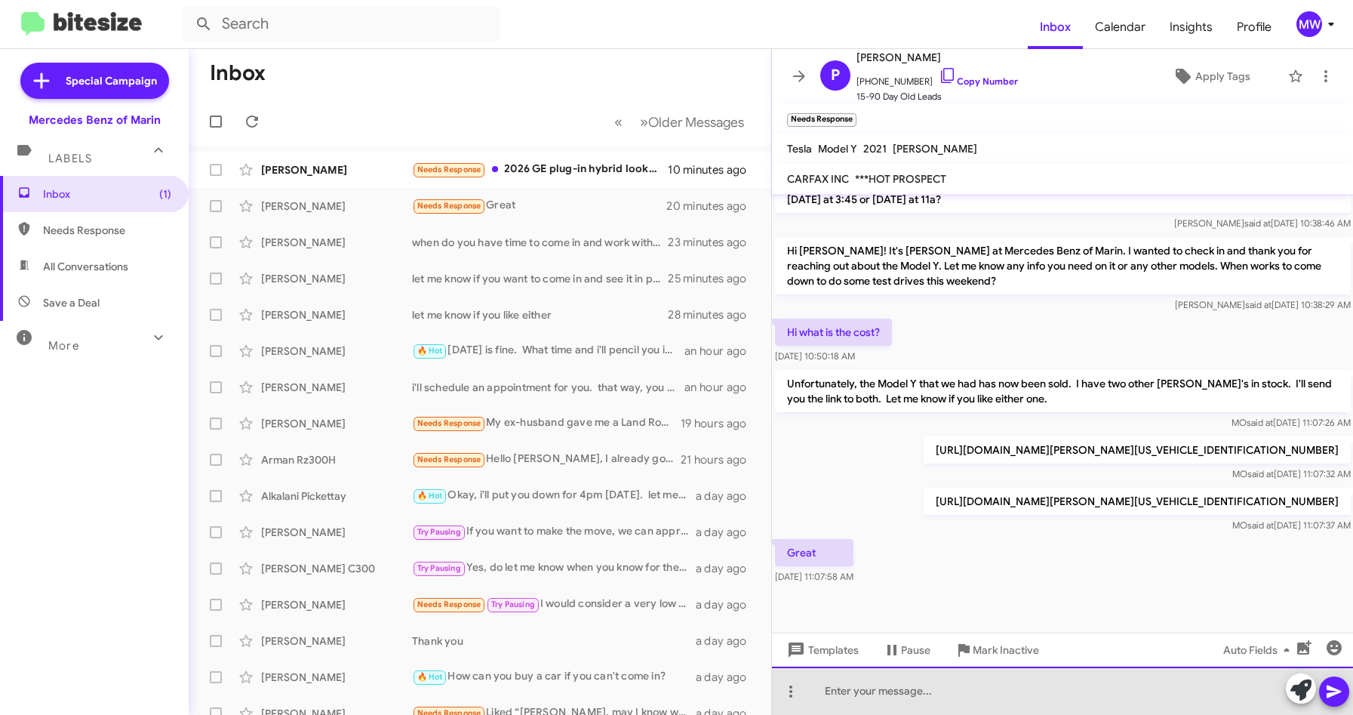
click at [1053, 691] on div at bounding box center [1063, 691] width 582 height 48
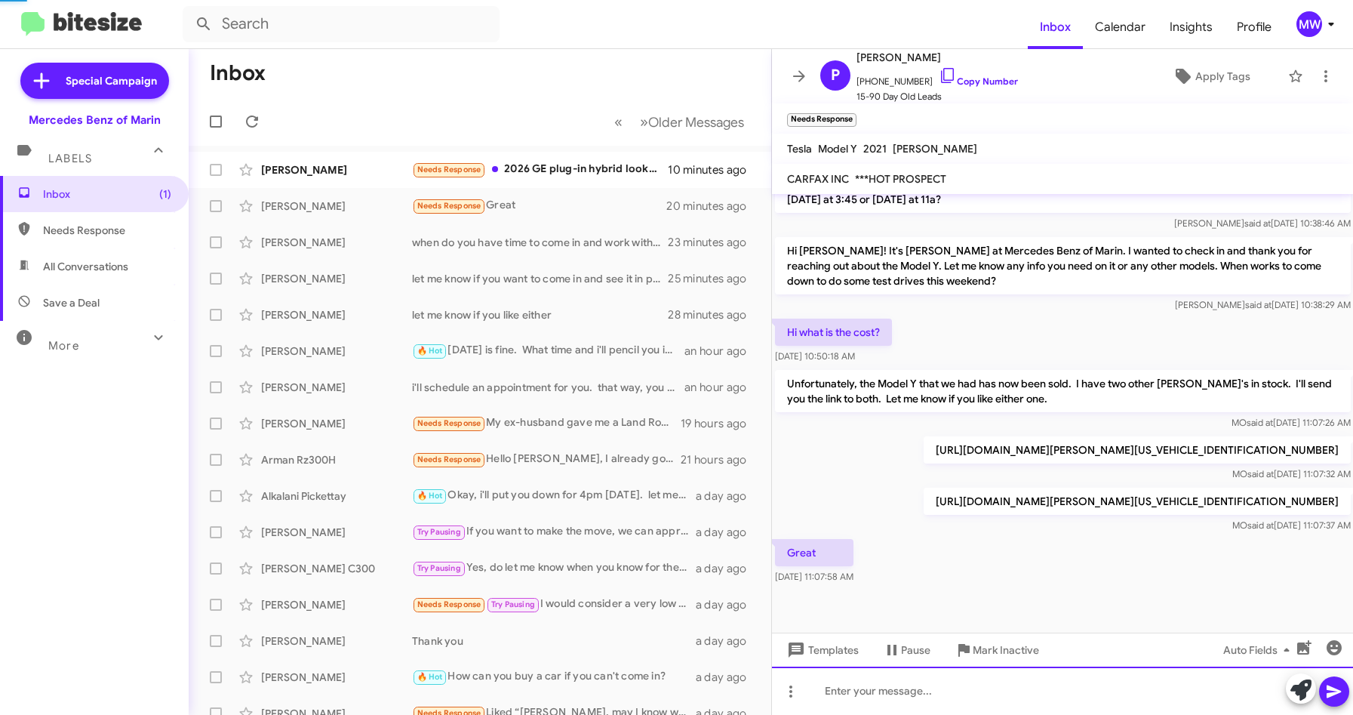
scroll to position [0, 0]
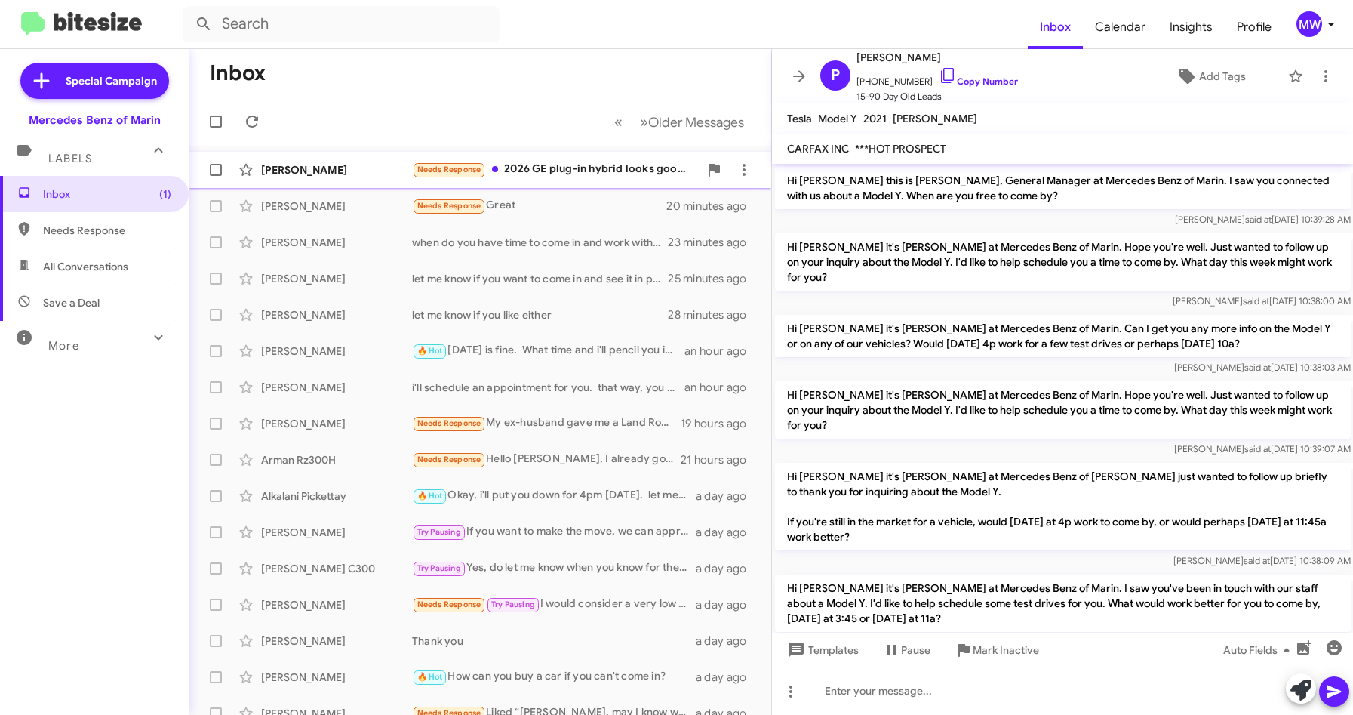
click at [615, 172] on div "Needs Response 2026 GE plug-in hybrid looks good to me and then I need to some …" at bounding box center [555, 169] width 287 height 17
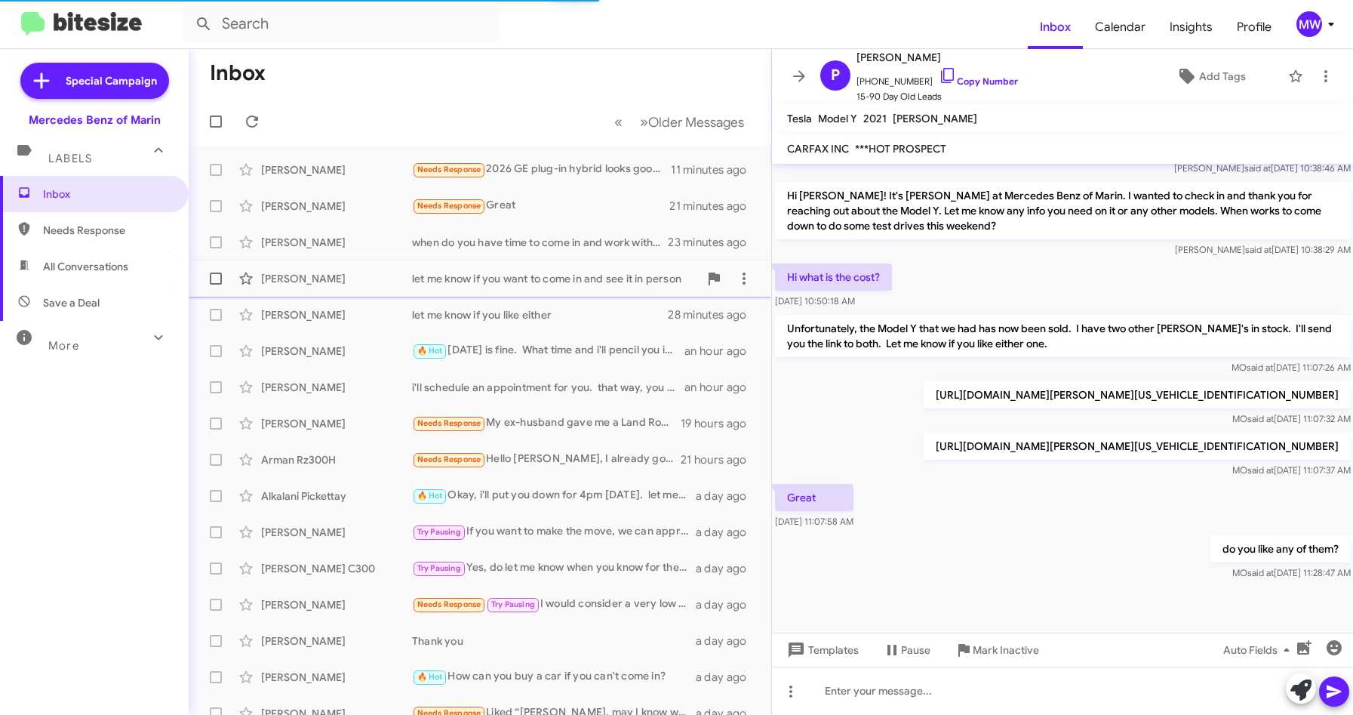
scroll to position [143, 0]
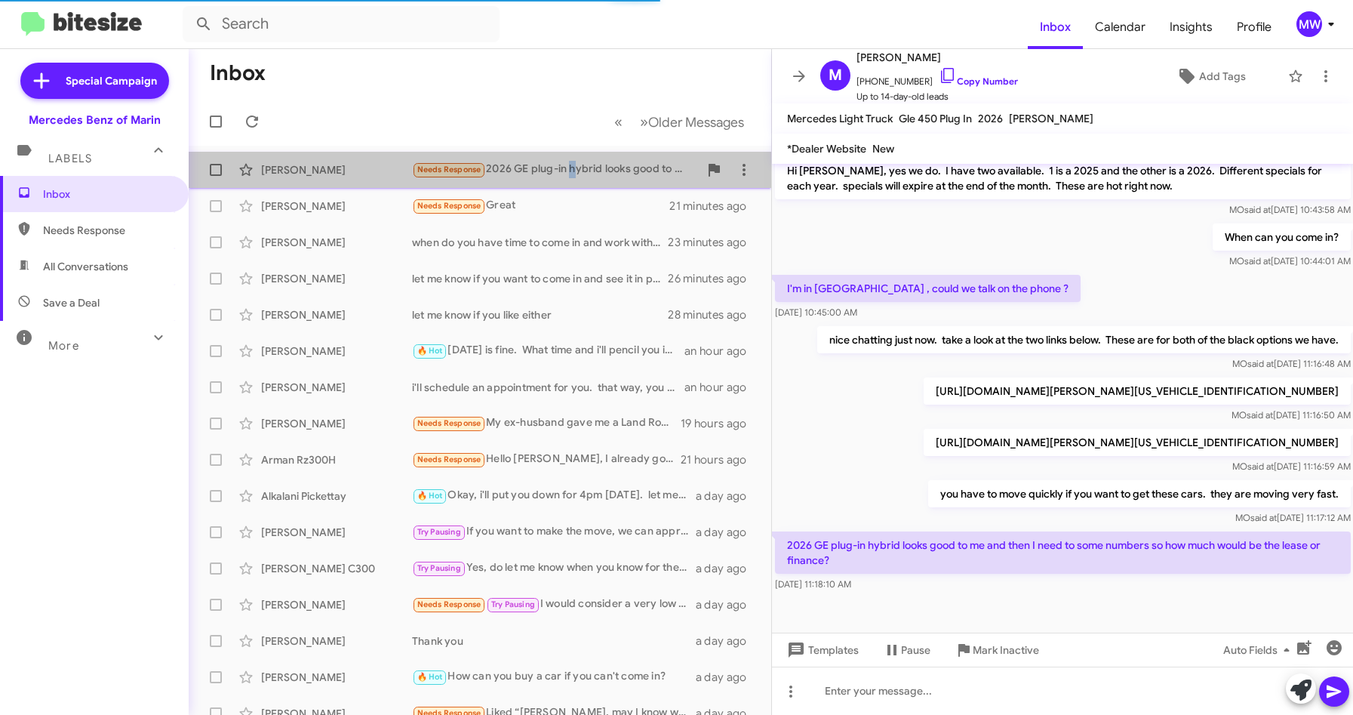
click at [571, 170] on div "Needs Response 2026 GE plug-in hybrid looks good to me and then I need to some …" at bounding box center [555, 169] width 287 height 17
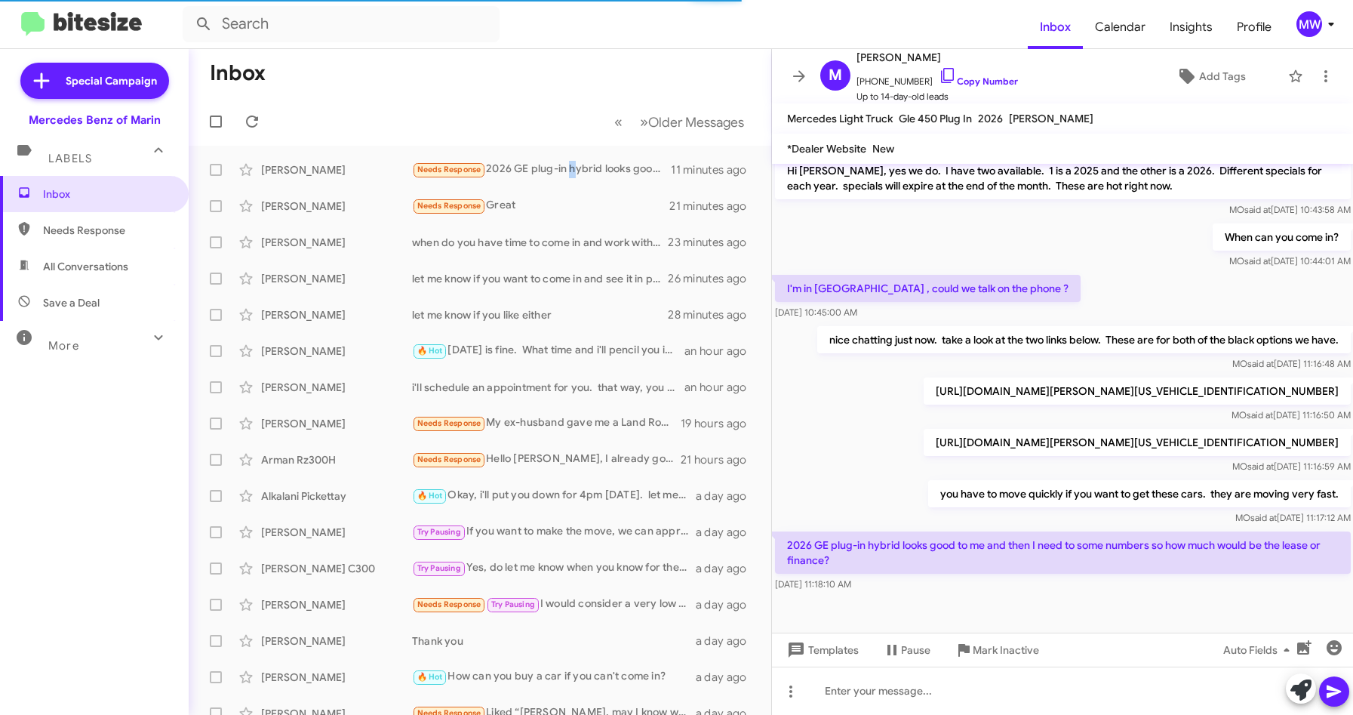
scroll to position [173, 0]
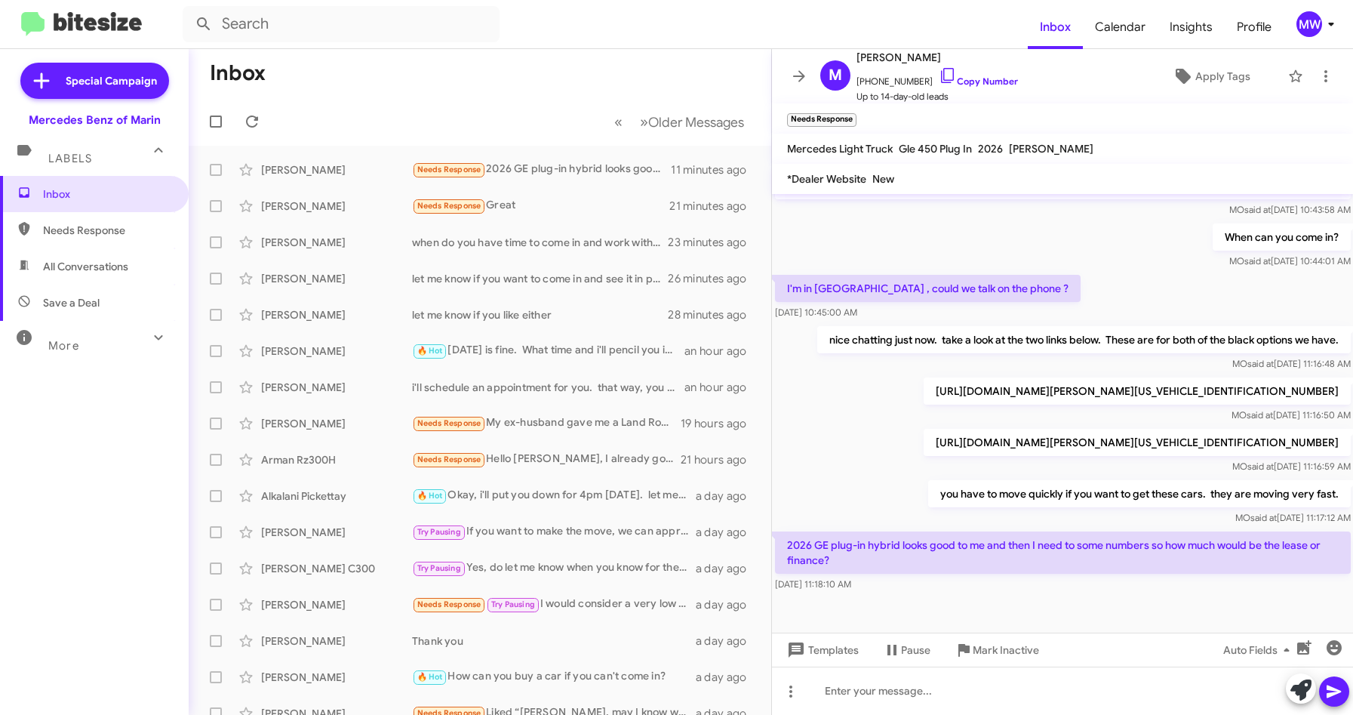
click at [923, 465] on div "MO said at Sep 18, 2025, 11:16:59 AM" at bounding box center [1136, 466] width 427 height 15
click at [885, 690] on div at bounding box center [1063, 691] width 582 height 48
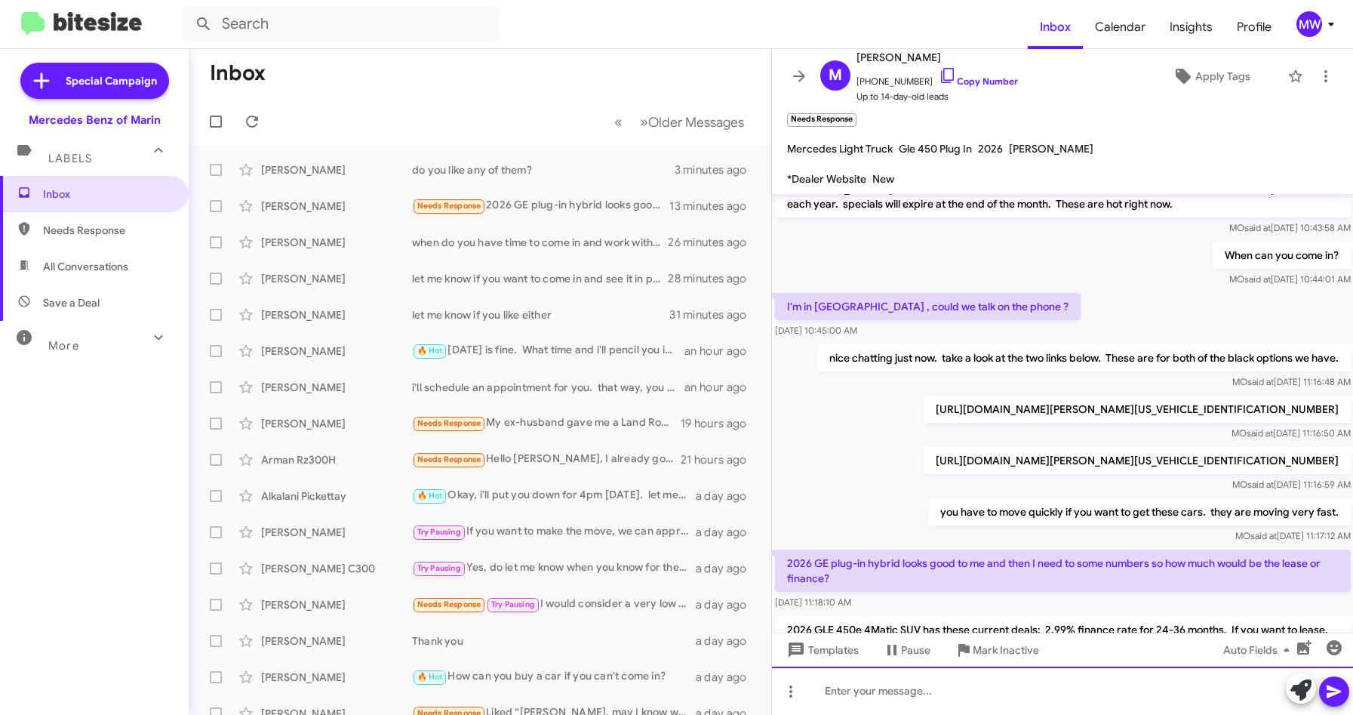
scroll to position [243, 0]
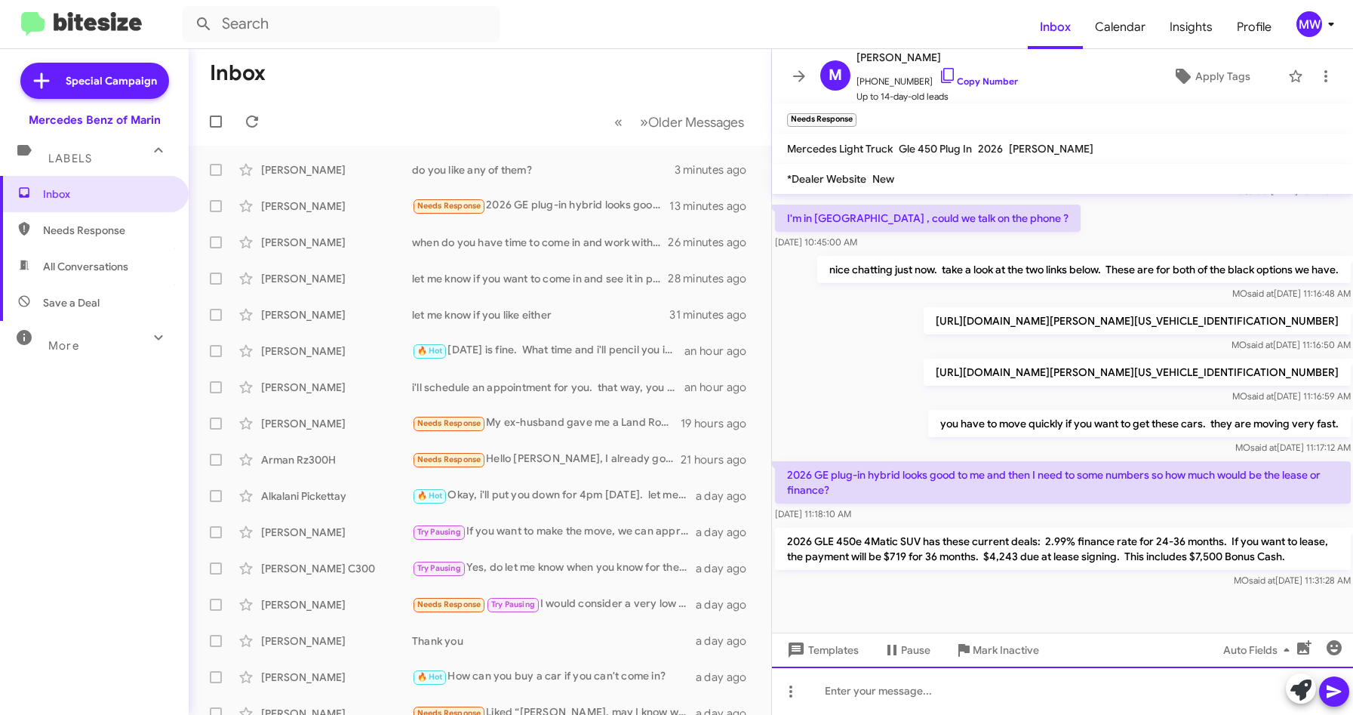
click at [992, 693] on div at bounding box center [1063, 691] width 582 height 48
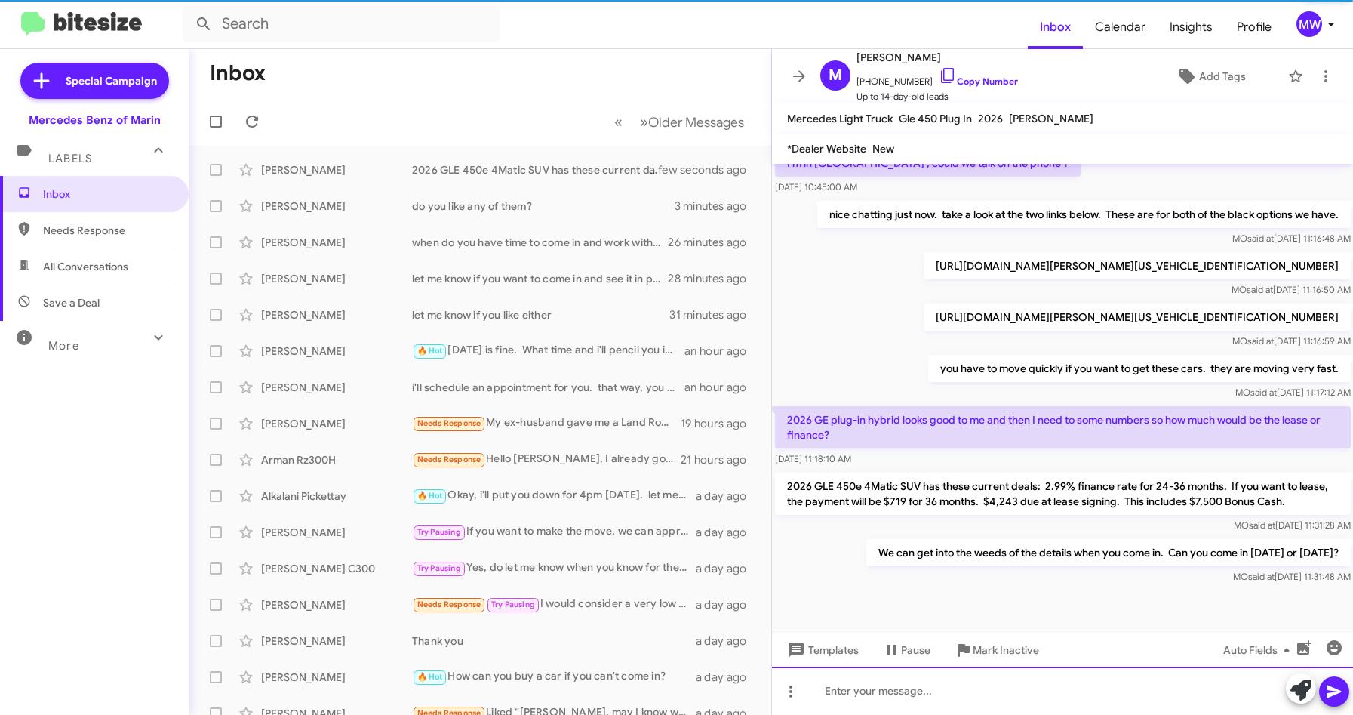
scroll to position [268, 0]
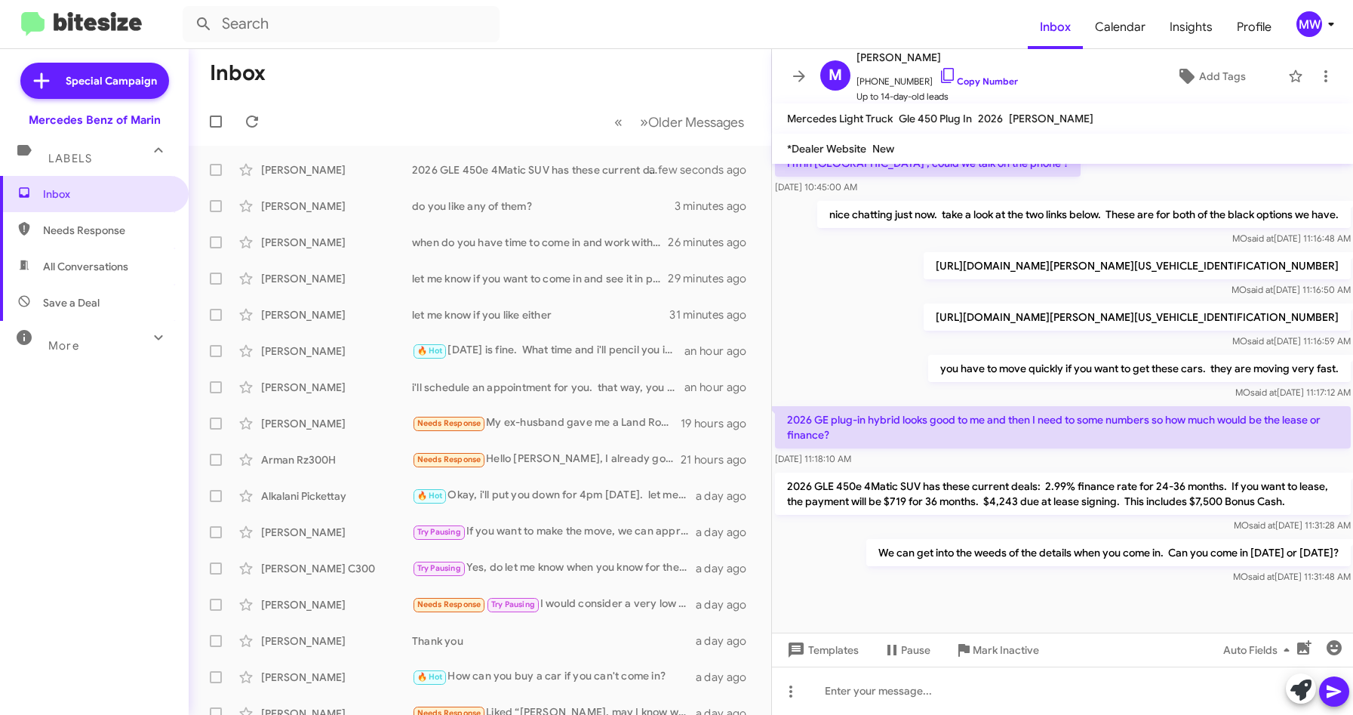
drag, startPoint x: 891, startPoint y: 550, endPoint x: 1335, endPoint y: 558, distance: 443.9
click at [1335, 558] on p "We can get into the weeds of the details when you come in. Can you come in toda…" at bounding box center [1108, 552] width 485 height 27
click at [1031, 617] on div at bounding box center [1063, 609] width 582 height 45
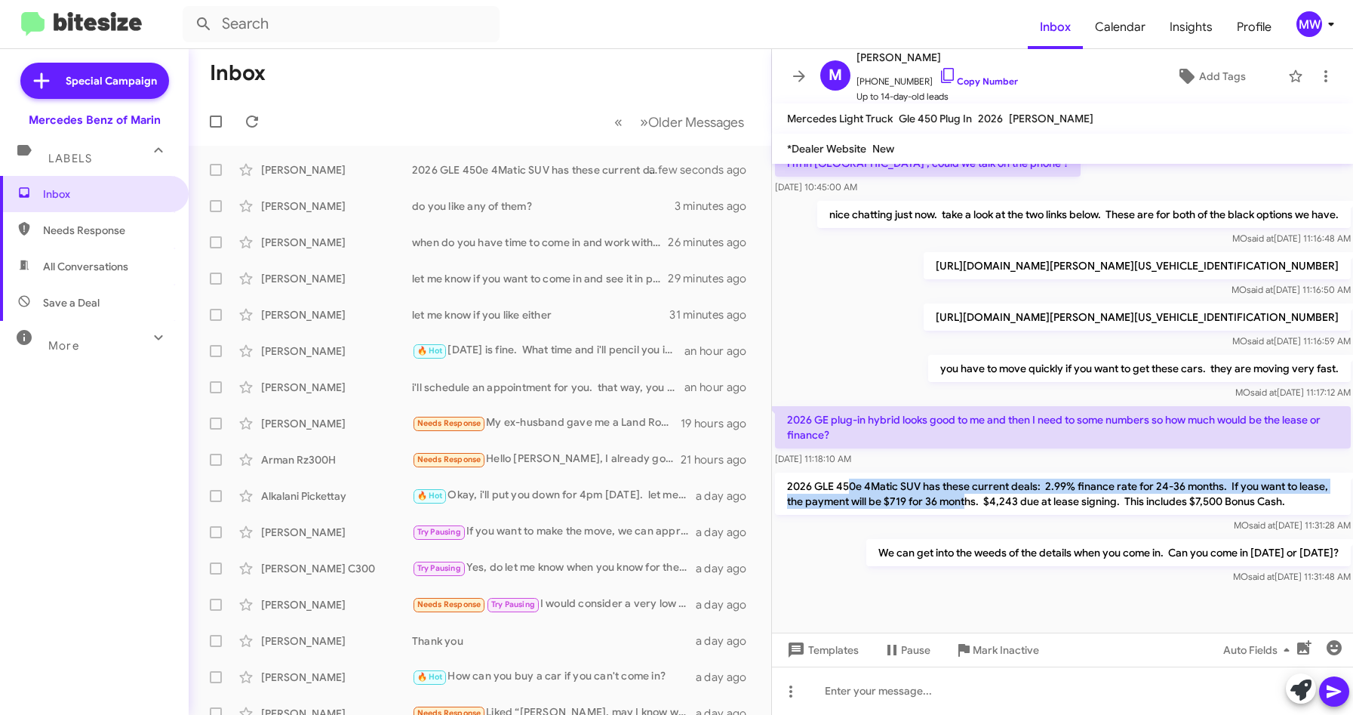
drag, startPoint x: 851, startPoint y: 483, endPoint x: 965, endPoint y: 501, distance: 115.4
click at [965, 501] on p "2026 GLE 450e 4Matic SUV has these current deals: 2.99% finance rate for 24-36 …" at bounding box center [1063, 494] width 576 height 42
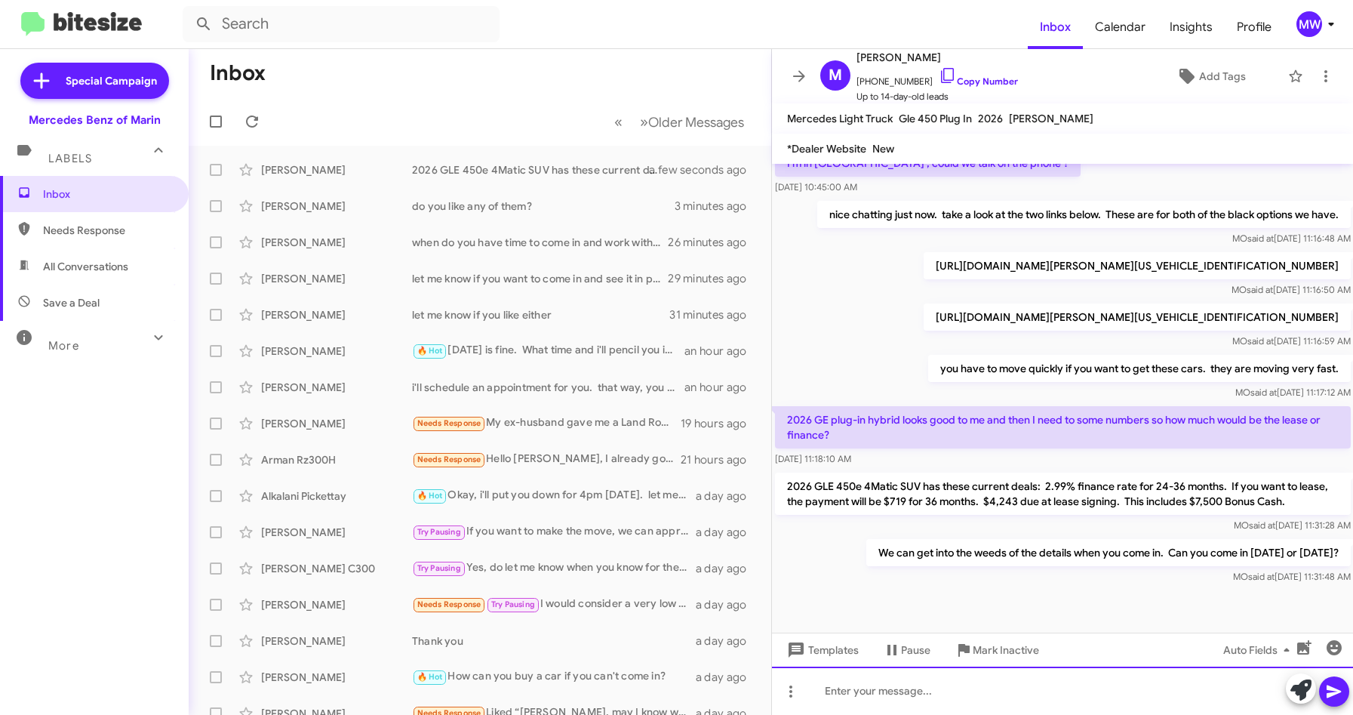
click at [993, 689] on div at bounding box center [1063, 691] width 582 height 48
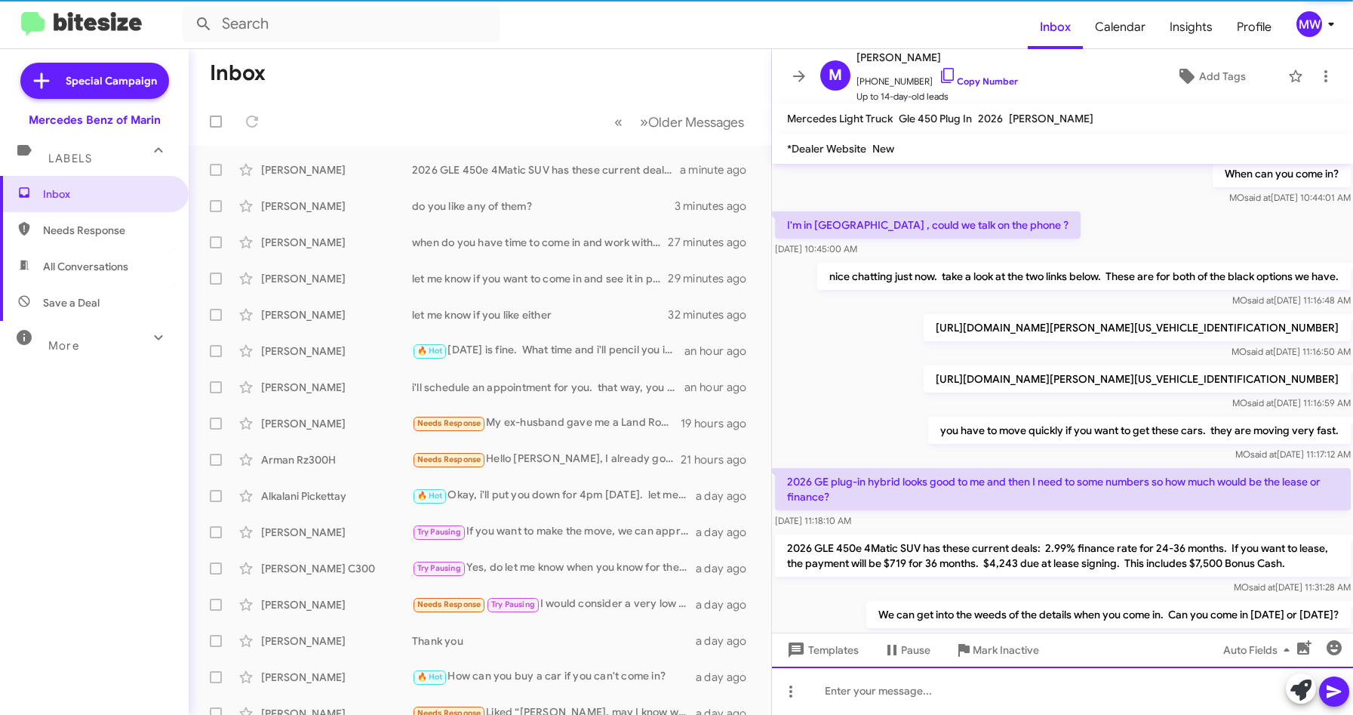
scroll to position [323, 0]
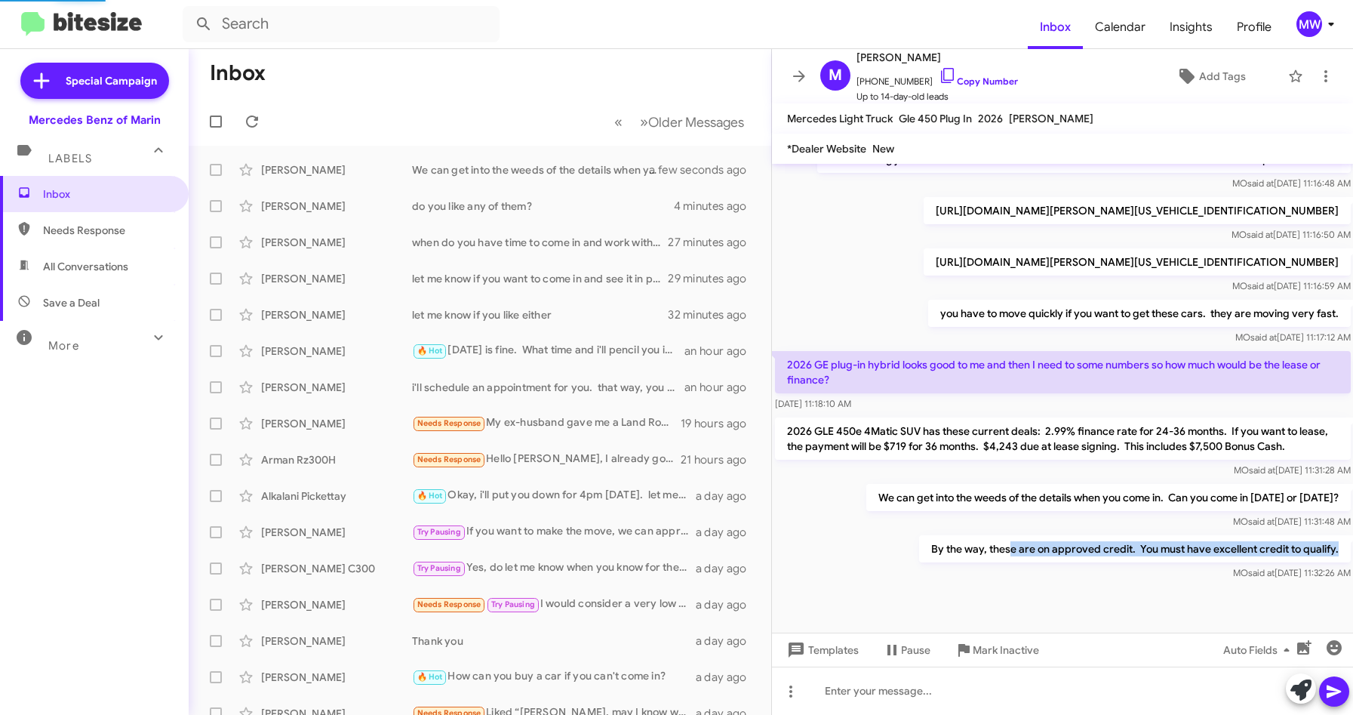
drag, startPoint x: 1001, startPoint y: 544, endPoint x: 1357, endPoint y: 555, distance: 356.4
click at [1353, 555] on html "Inbox Calendar Insights Profile MW Special Campaign Mercedes Benz of Marin Labe…" at bounding box center [676, 357] width 1353 height 715
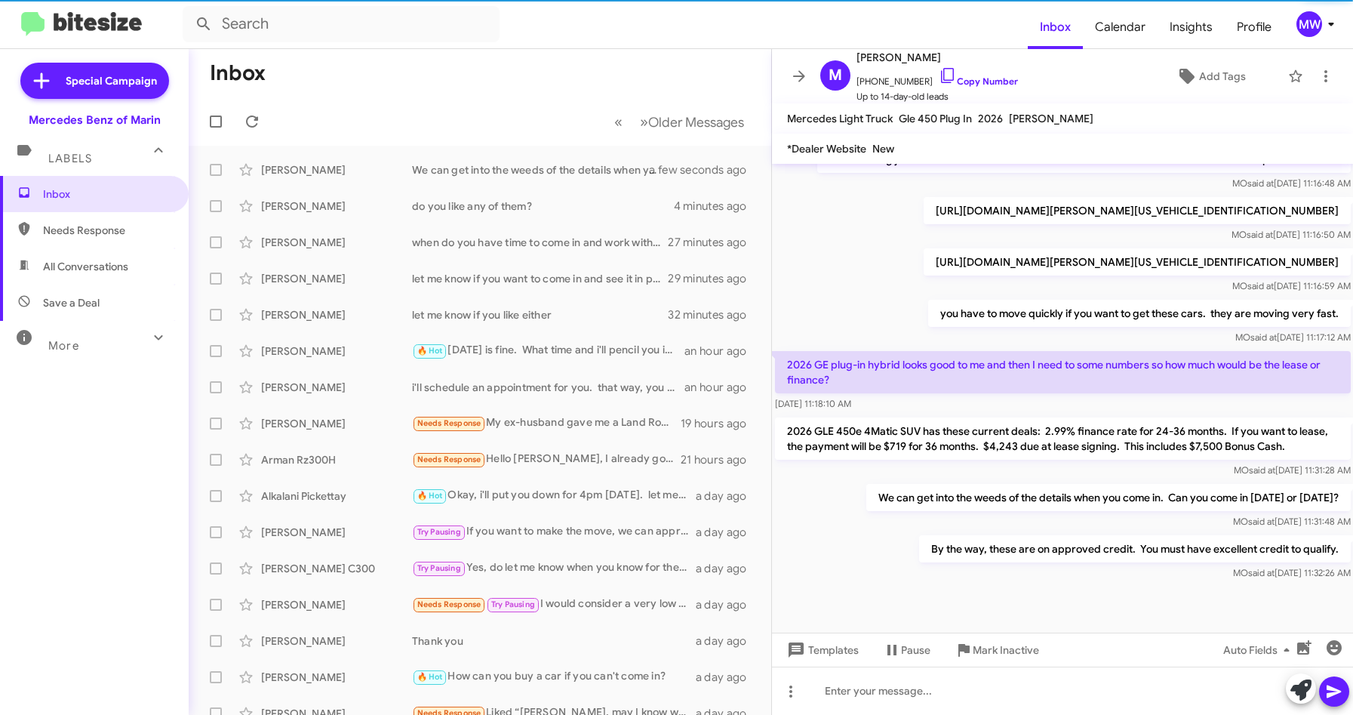
click at [1113, 592] on div at bounding box center [1063, 608] width 582 height 49
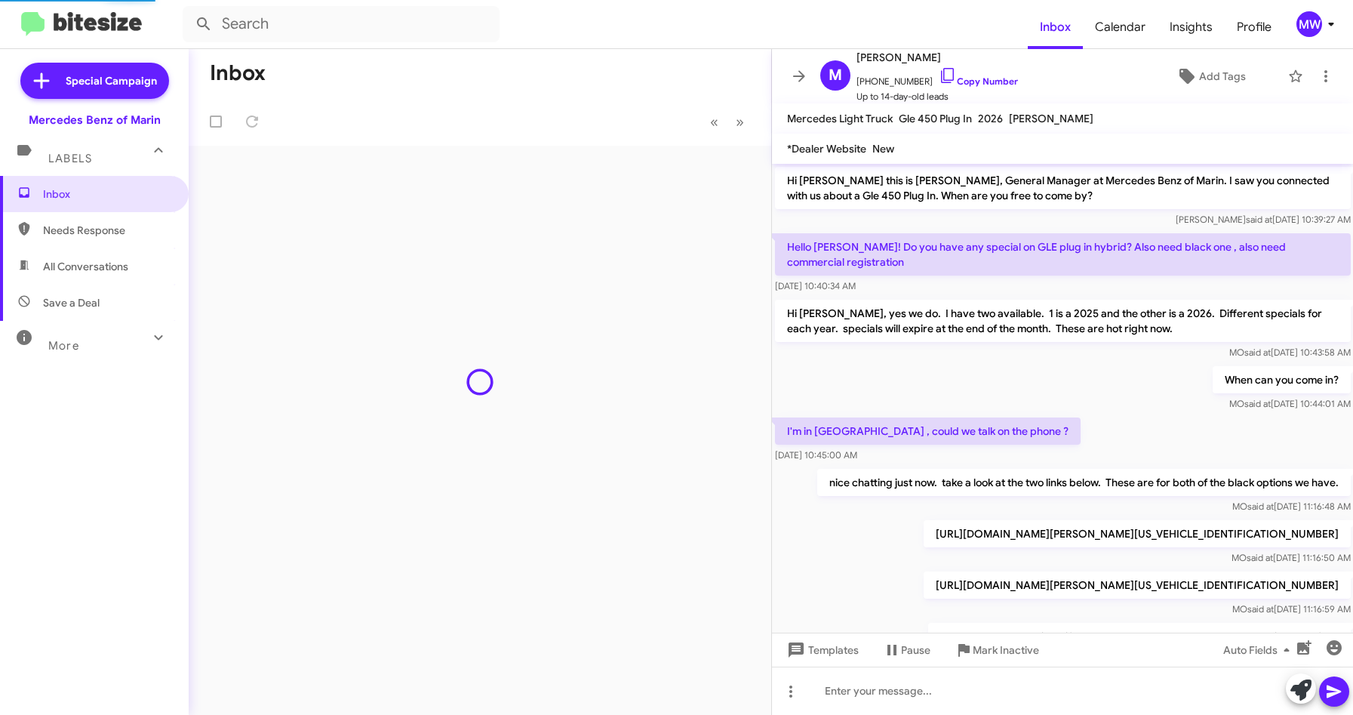
scroll to position [323, 0]
